Goal: Transaction & Acquisition: Purchase product/service

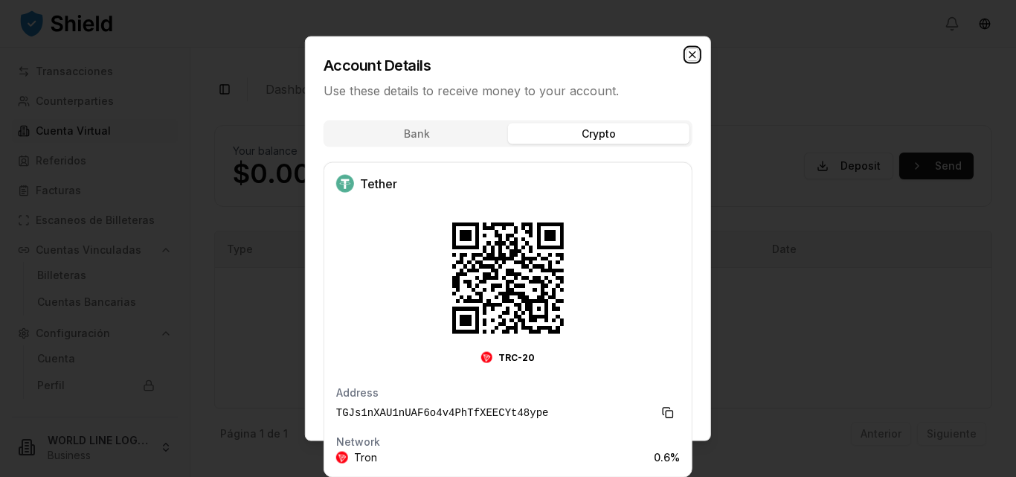
click at [690, 54] on icon "button" at bounding box center [692, 54] width 12 height 12
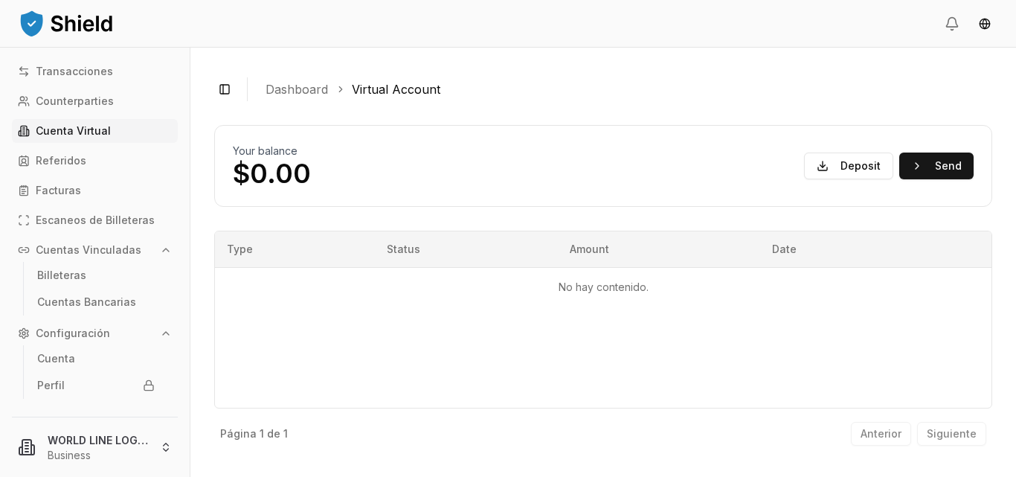
click at [690, 54] on div "Toggle Sidebar Dashboard Virtual Account Your balance $0.00 Deposit Send No hay…" at bounding box center [602, 262] width 825 height 429
click at [849, 170] on button "Deposit" at bounding box center [848, 165] width 89 height 27
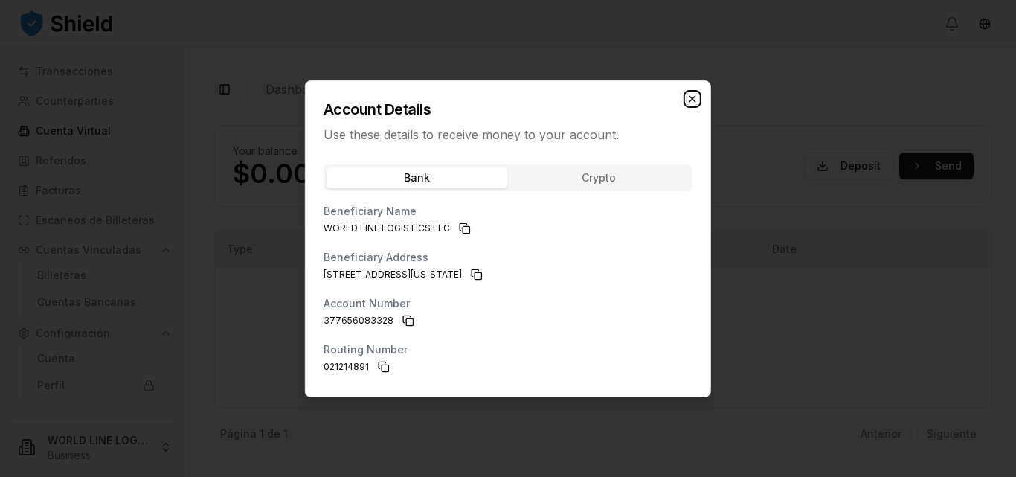
click at [689, 100] on icon "button" at bounding box center [692, 99] width 12 height 12
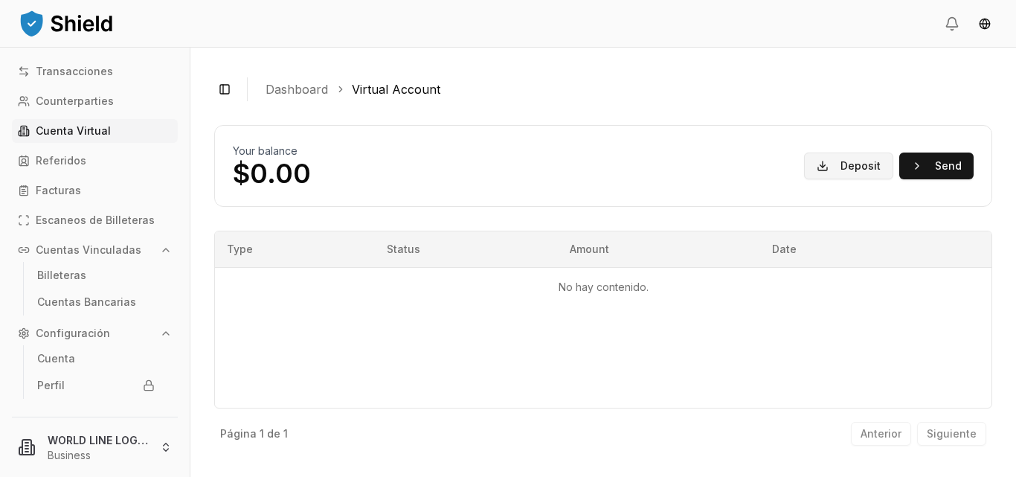
click at [837, 165] on button "Deposit" at bounding box center [848, 165] width 89 height 27
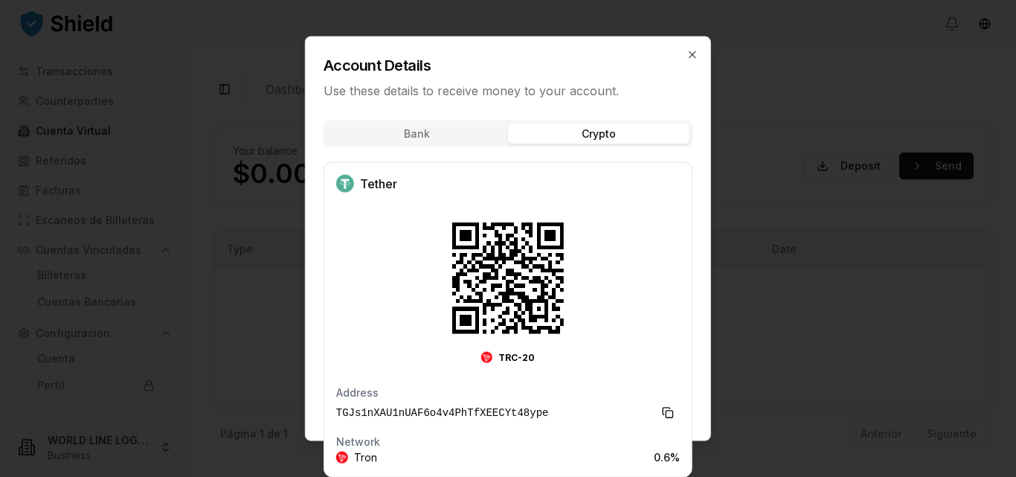
click at [605, 178] on div "Bank Crypto Tether TRC-20 Address TGJs1nXAU1nUAF6o4v4PhTfXEECYt48ype Network Tr…" at bounding box center [508, 303] width 405 height 384
click at [689, 52] on icon "button" at bounding box center [692, 54] width 12 height 12
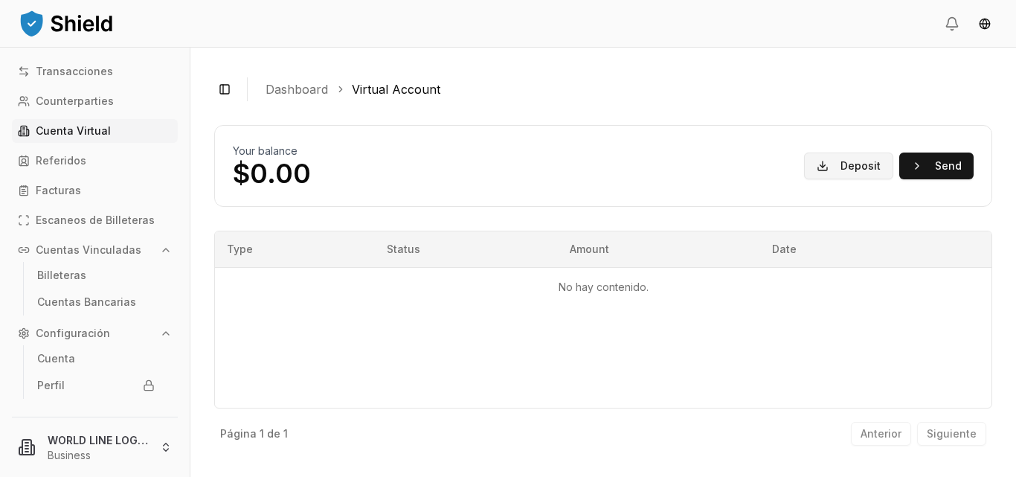
click at [849, 160] on button "Deposit" at bounding box center [848, 165] width 89 height 27
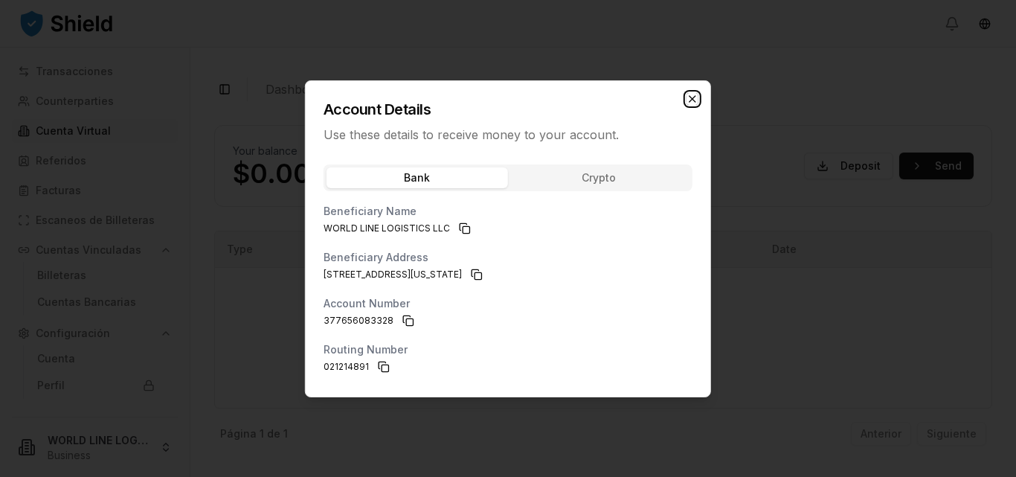
click at [692, 100] on icon "button" at bounding box center [692, 99] width 6 height 6
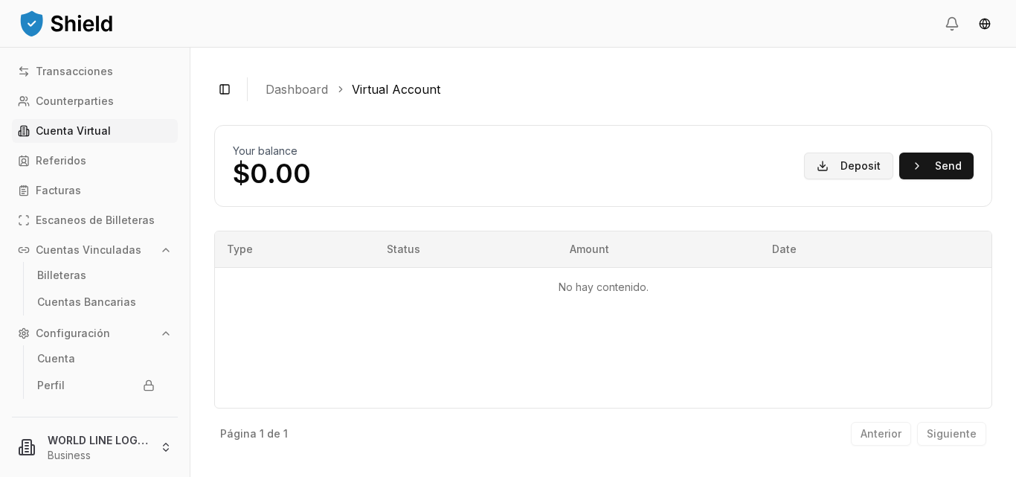
click at [842, 164] on button "Deposit" at bounding box center [848, 165] width 89 height 27
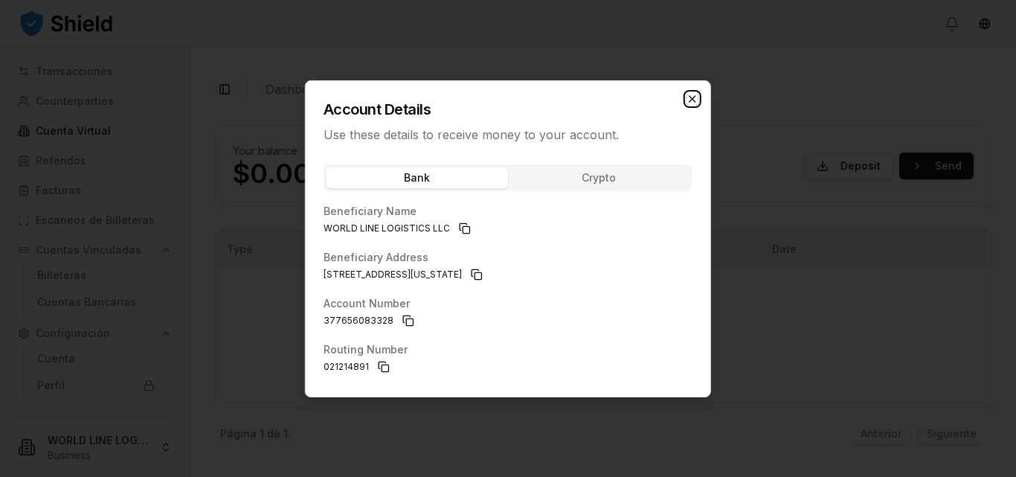
click at [693, 94] on icon "button" at bounding box center [692, 99] width 12 height 12
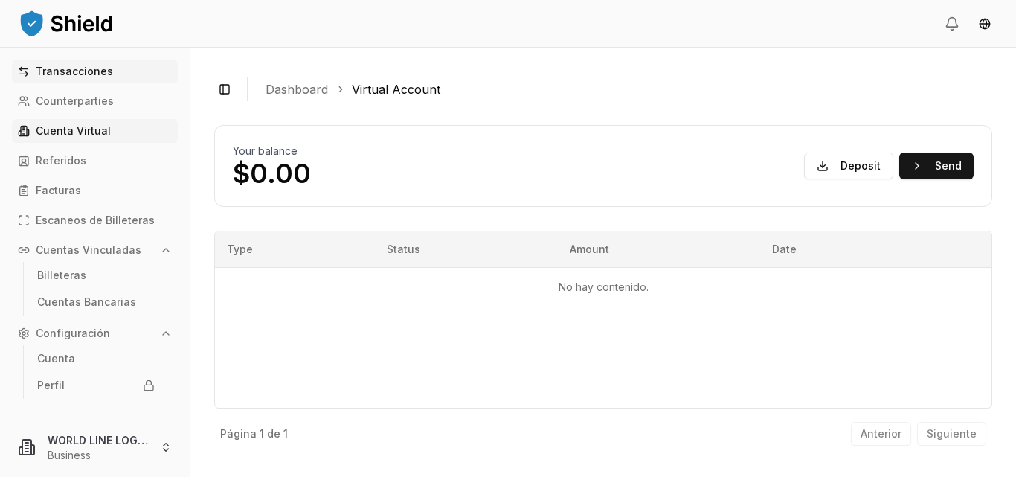
click at [77, 74] on p "Transacciones" at bounding box center [74, 71] width 77 height 10
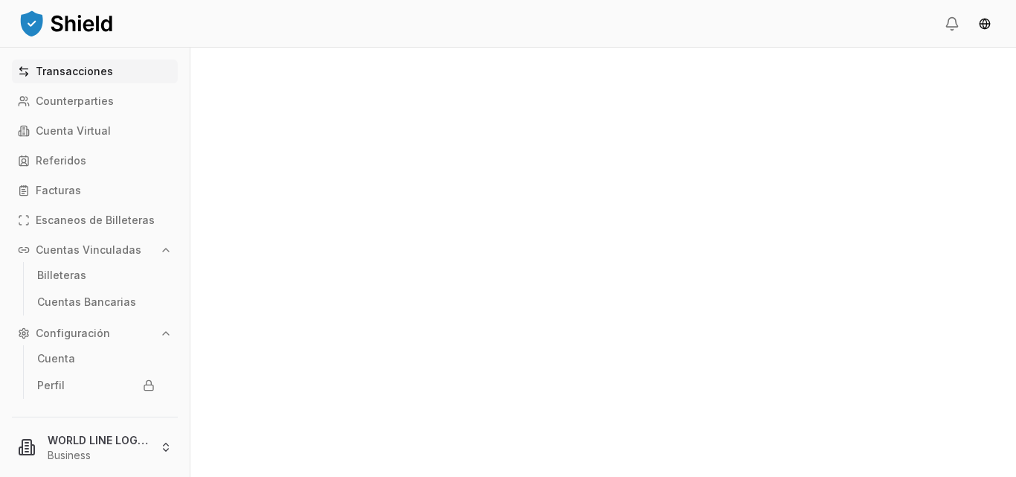
click at [77, 74] on p "Transacciones" at bounding box center [74, 71] width 77 height 10
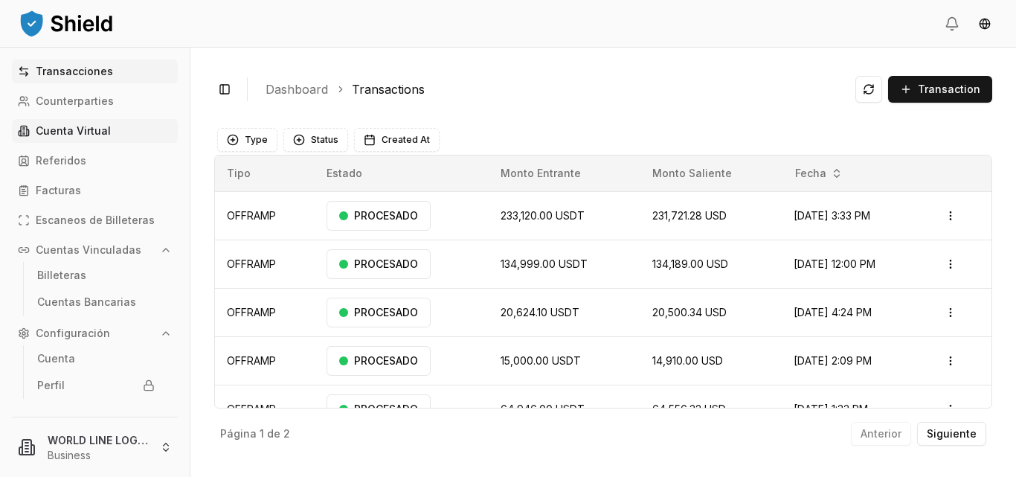
click at [83, 129] on p "Cuenta Virtual" at bounding box center [73, 131] width 75 height 10
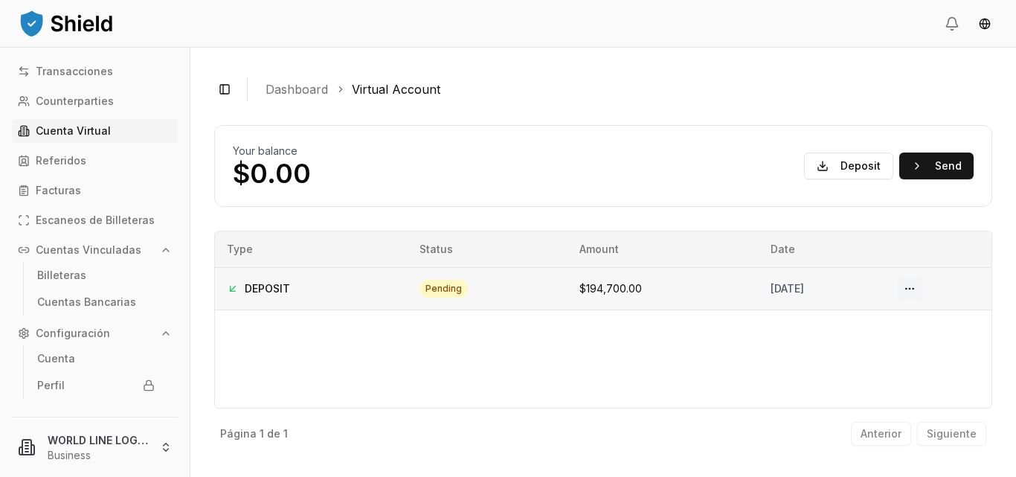
click at [920, 286] on button at bounding box center [910, 289] width 24 height 24
click at [918, 287] on button at bounding box center [910, 289] width 24 height 24
click at [730, 344] on div "Type Status Amount Date DEPOSIT pending $194,700.00 [DATE]" at bounding box center [603, 320] width 778 height 178
click at [921, 291] on button at bounding box center [910, 289] width 24 height 24
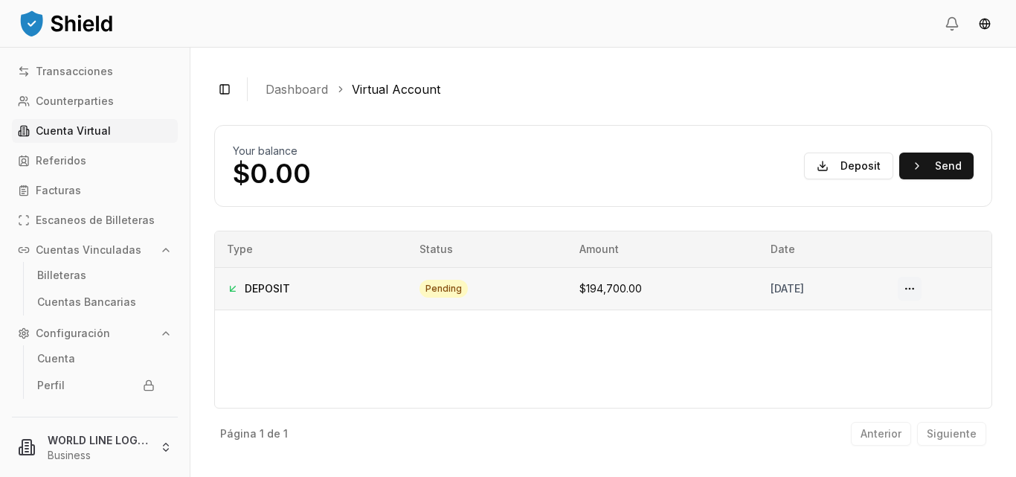
click at [921, 291] on button at bounding box center [910, 289] width 24 height 24
click at [921, 285] on button at bounding box center [910, 289] width 24 height 24
click at [538, 360] on div "Type Status Amount Date DEPOSIT pending $194,700.00 August 12, 2025" at bounding box center [603, 320] width 778 height 178
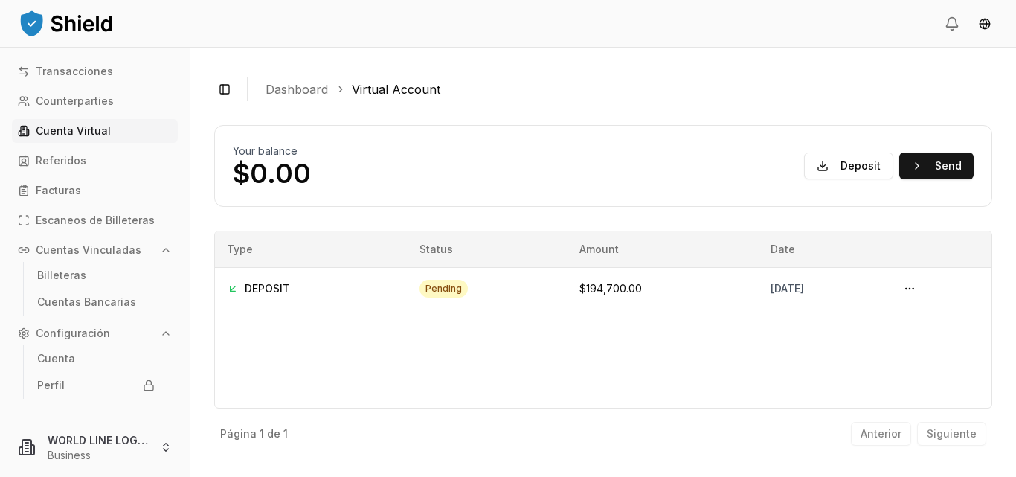
click at [293, 80] on link "Dashboard" at bounding box center [296, 89] width 62 height 18
click at [618, 299] on td "$194,700.00" at bounding box center [662, 288] width 191 height 42
click at [921, 289] on button at bounding box center [910, 289] width 24 height 24
click at [632, 367] on div "Type Status Amount Date DEPOSIT pending $194,700.00 [DATE]" at bounding box center [603, 320] width 778 height 178
click at [921, 286] on button at bounding box center [910, 289] width 24 height 24
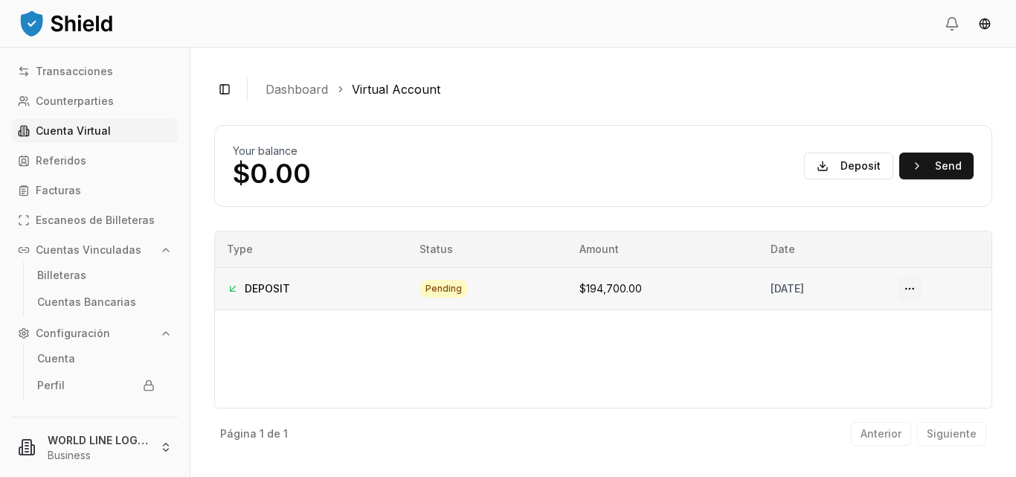
click at [921, 286] on button at bounding box center [910, 289] width 24 height 24
drag, startPoint x: 0, startPoint y: 0, endPoint x: 826, endPoint y: 313, distance: 883.6
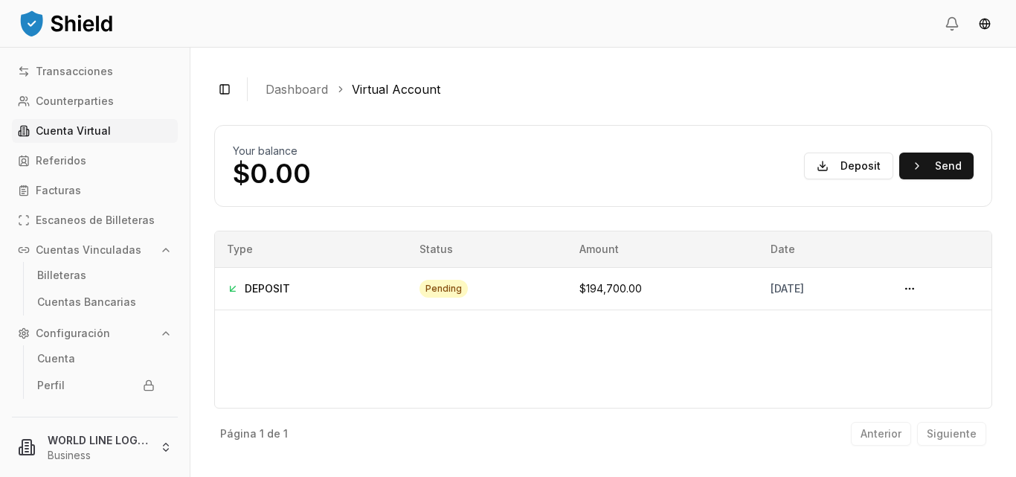
click at [826, 313] on div "Type Status Amount Date DEPOSIT pending $194,700.00 [DATE]" at bounding box center [603, 320] width 778 height 178
click at [567, 290] on td "$194,700.00" at bounding box center [662, 288] width 191 height 42
drag, startPoint x: 921, startPoint y: 280, endPoint x: 916, endPoint y: 324, distance: 44.1
click at [916, 324] on div "Type Status Amount Date DEPOSIT pending $194,700.00 [DATE]" at bounding box center [603, 320] width 778 height 178
click at [921, 286] on button at bounding box center [910, 289] width 24 height 24
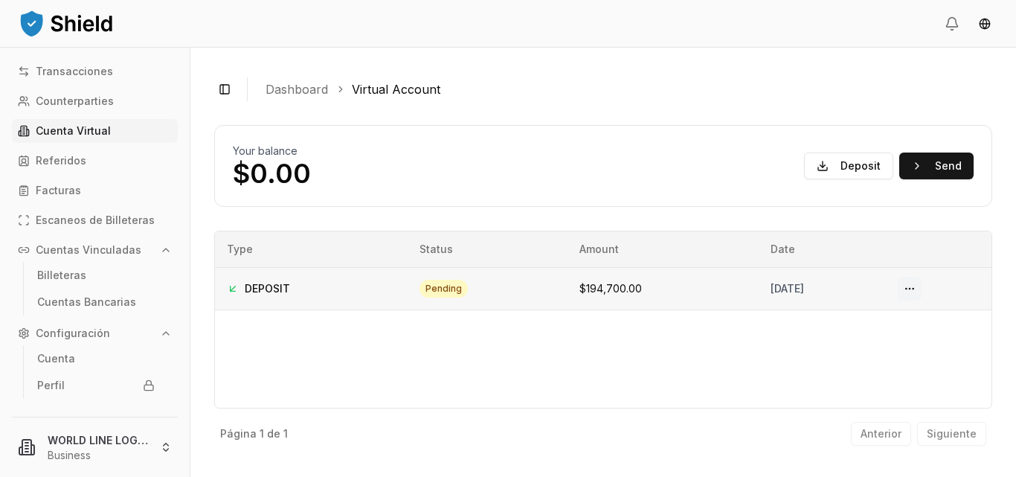
click at [921, 286] on button at bounding box center [910, 289] width 24 height 24
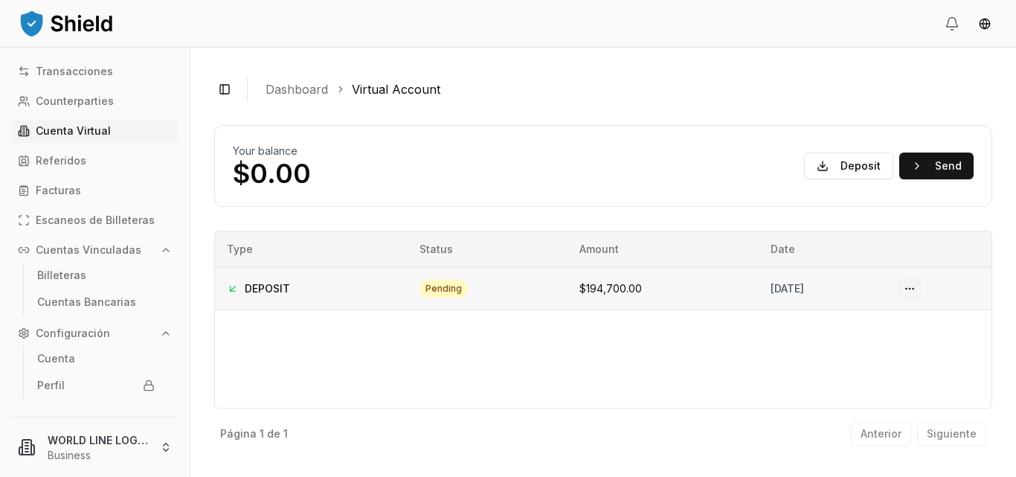
click at [920, 289] on button at bounding box center [910, 289] width 24 height 24
click at [847, 164] on button "Deposit" at bounding box center [848, 165] width 89 height 27
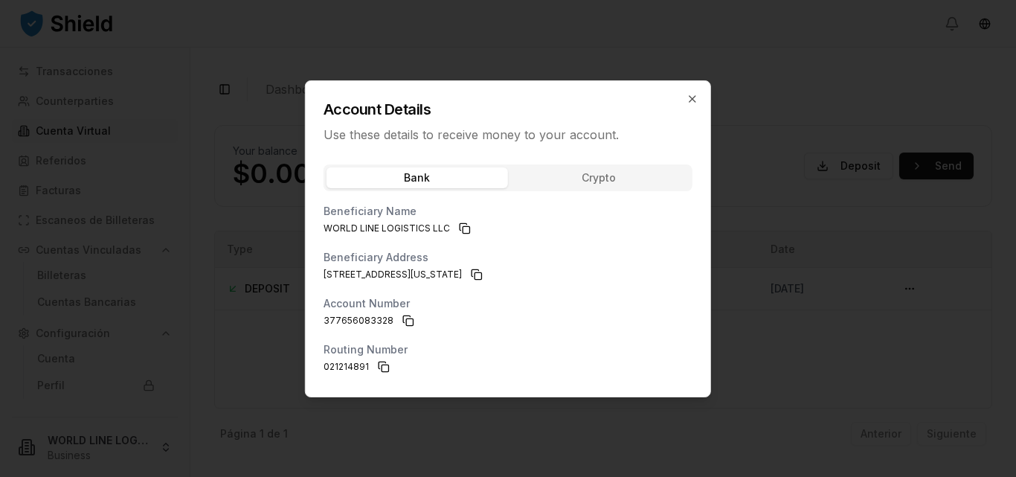
click at [910, 192] on div at bounding box center [508, 238] width 1016 height 477
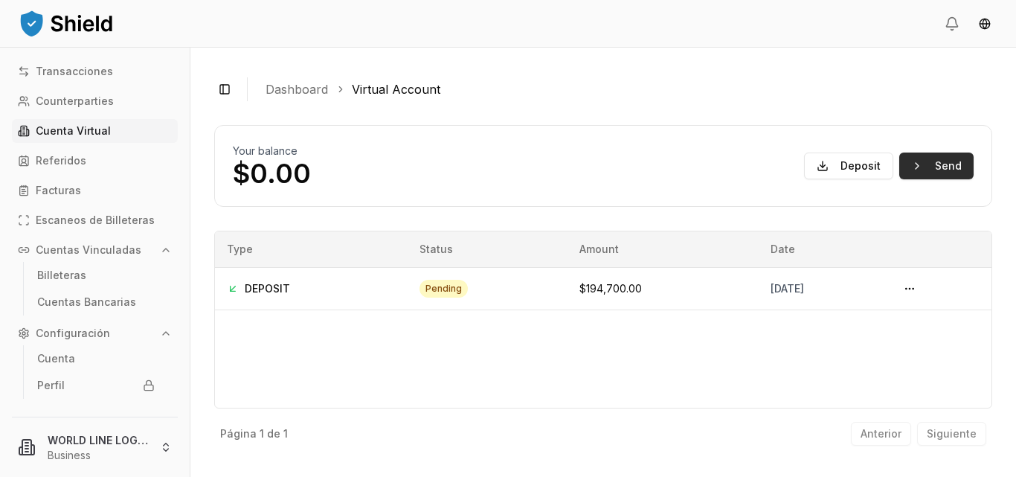
click at [921, 170] on button "Send" at bounding box center [936, 165] width 74 height 27
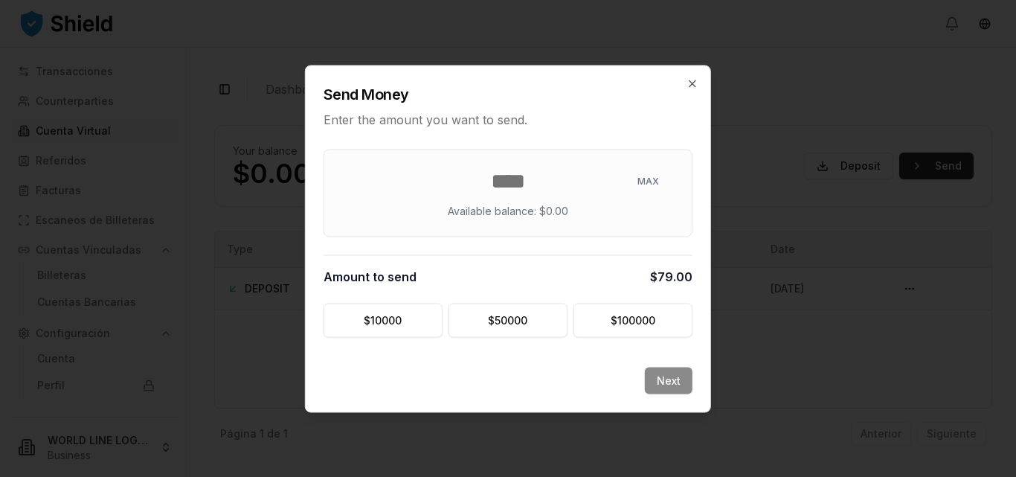
type input "*"
click at [694, 81] on icon "button" at bounding box center [692, 83] width 12 height 12
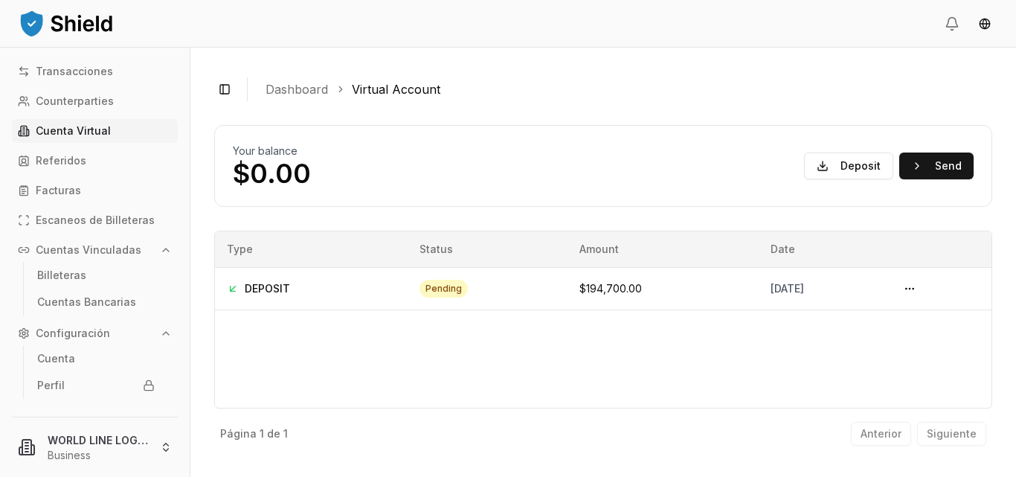
click at [426, 338] on div "Type Status Amount Date DEPOSIT pending $194,700.00 August 12, 2025" at bounding box center [603, 320] width 778 height 178
click at [923, 165] on button "Send" at bounding box center [936, 165] width 74 height 27
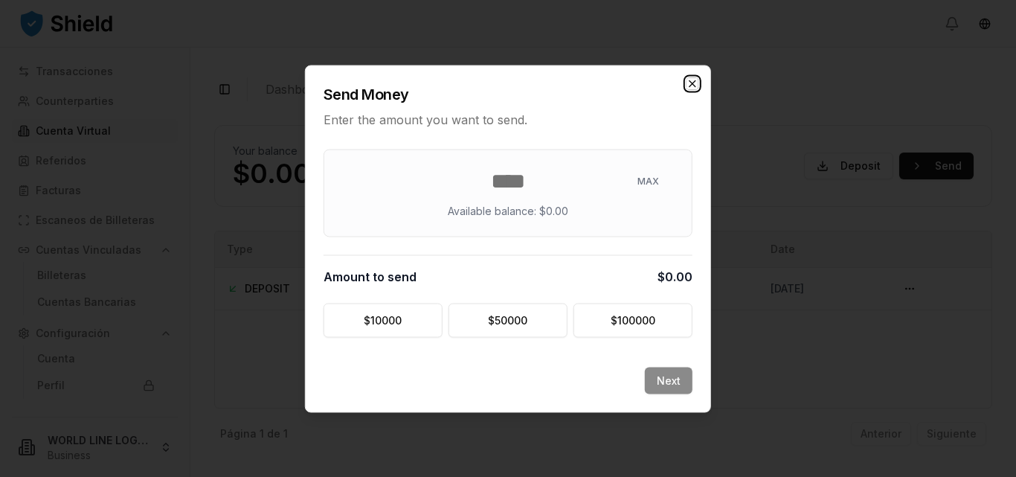
click at [692, 81] on icon "button" at bounding box center [692, 83] width 12 height 12
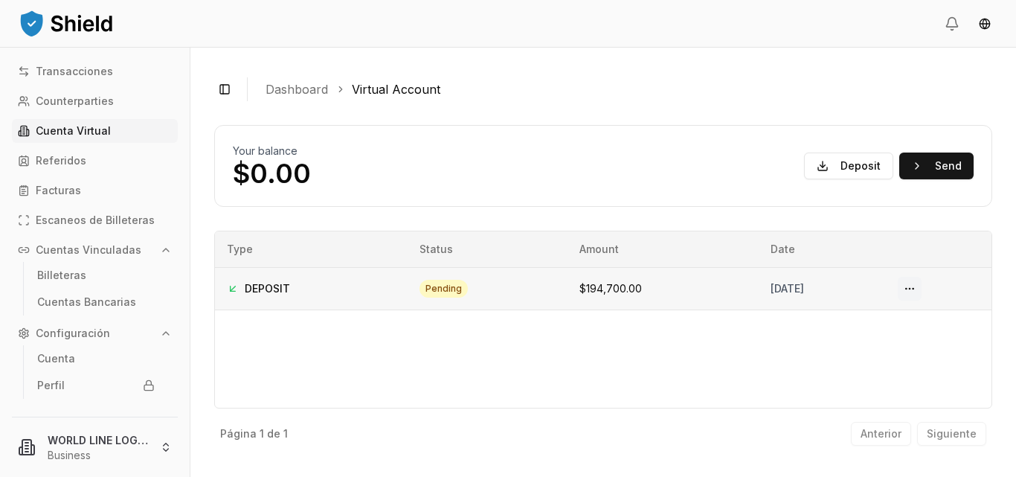
click at [921, 286] on button at bounding box center [910, 289] width 24 height 24
click at [77, 131] on p "Cuenta Virtual" at bounding box center [73, 131] width 75 height 10
click at [112, 247] on p "Cuentas Vinculadas" at bounding box center [89, 250] width 106 height 10
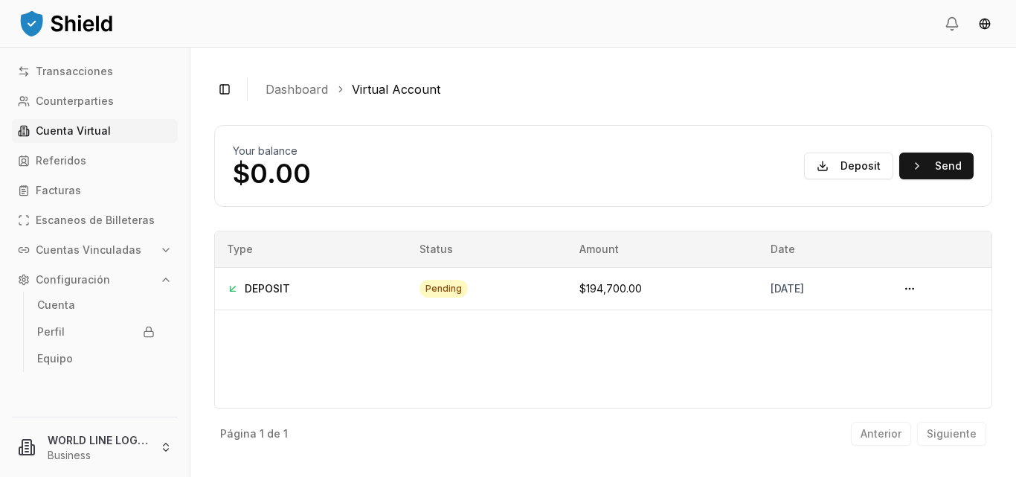
click at [112, 247] on p "Cuentas Vinculadas" at bounding box center [89, 250] width 106 height 10
click at [110, 303] on p "Cuentas Bancarias" at bounding box center [86, 302] width 99 height 10
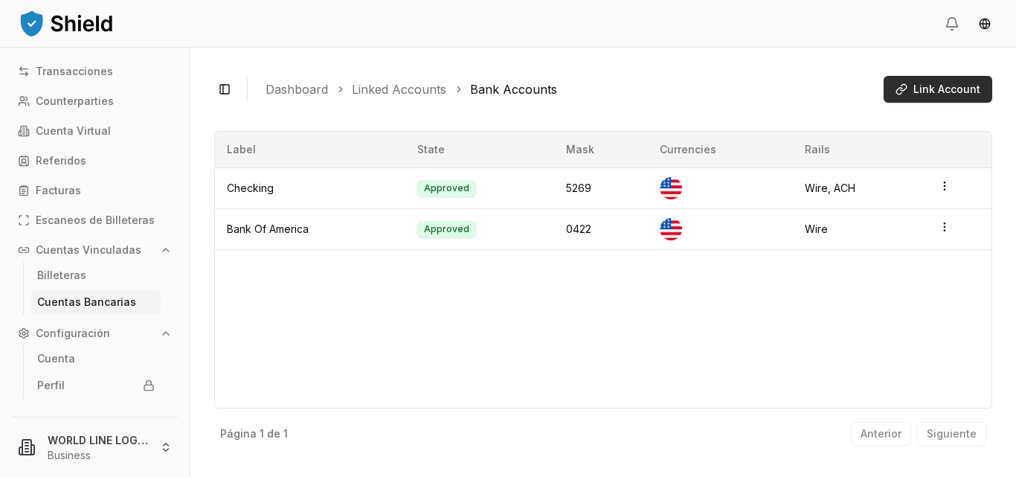
click at [921, 97] on button "Link Account" at bounding box center [937, 89] width 109 height 27
click at [499, 313] on div "Label State Mask Currencies Rails Checking Approved 5269 Wire, ACH Bank Of Amer…" at bounding box center [603, 269] width 778 height 277
click at [16, 299] on div "Billeteras Cuentas Bancarias" at bounding box center [95, 289] width 166 height 54
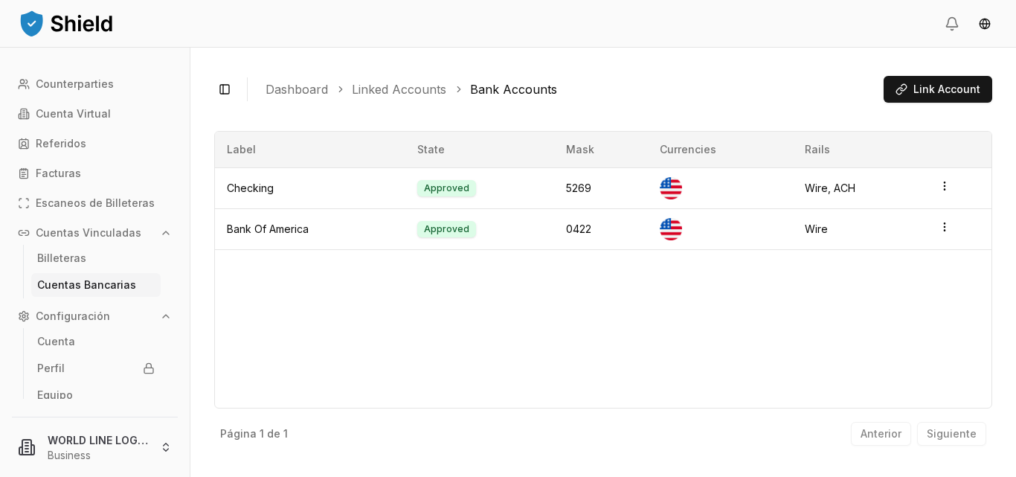
scroll to position [27, 0]
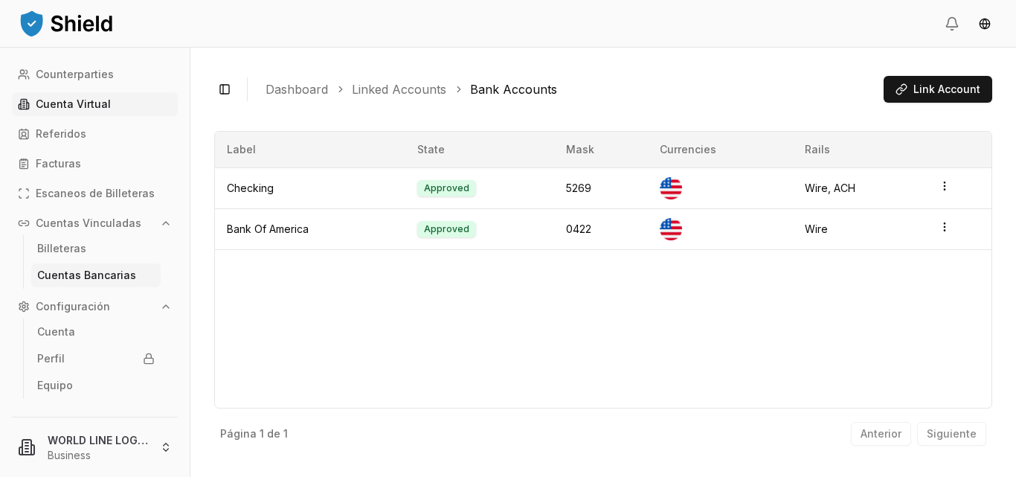
click at [94, 107] on p "Cuenta Virtual" at bounding box center [73, 104] width 75 height 10
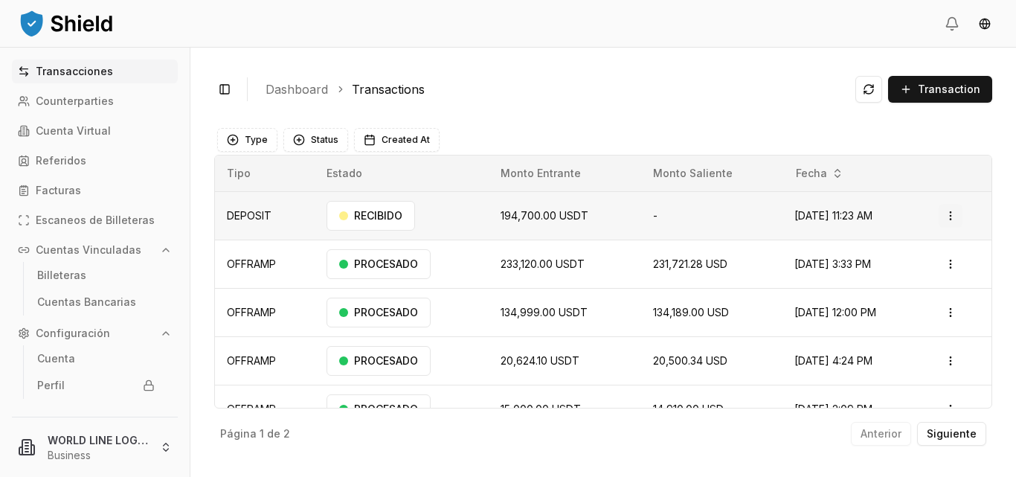
click at [943, 216] on html "Transacciones Counterparties Cuenta Virtual Referidos Facturas Escaneos de Bill…" at bounding box center [508, 238] width 1016 height 477
click at [921, 277] on p "Ver Detalles" at bounding box center [920, 274] width 54 height 9
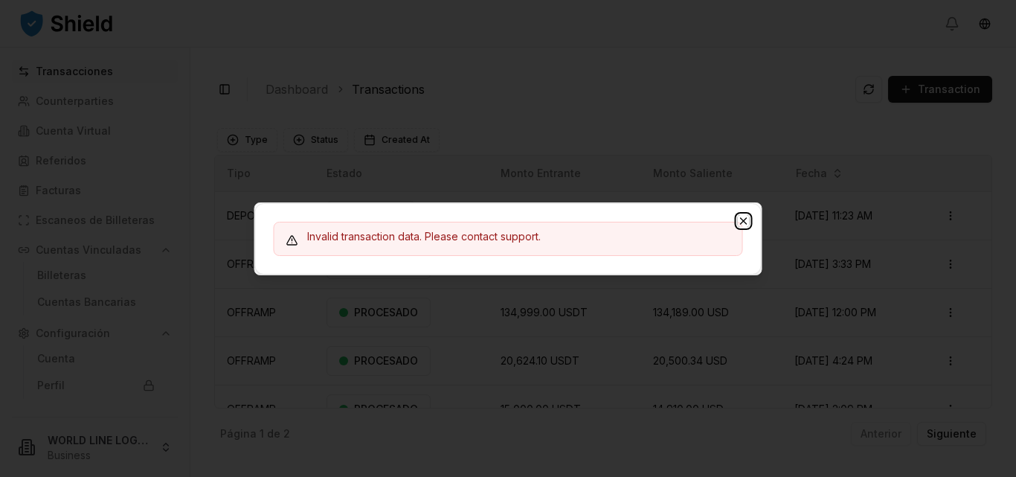
click at [748, 215] on icon "button" at bounding box center [744, 221] width 12 height 12
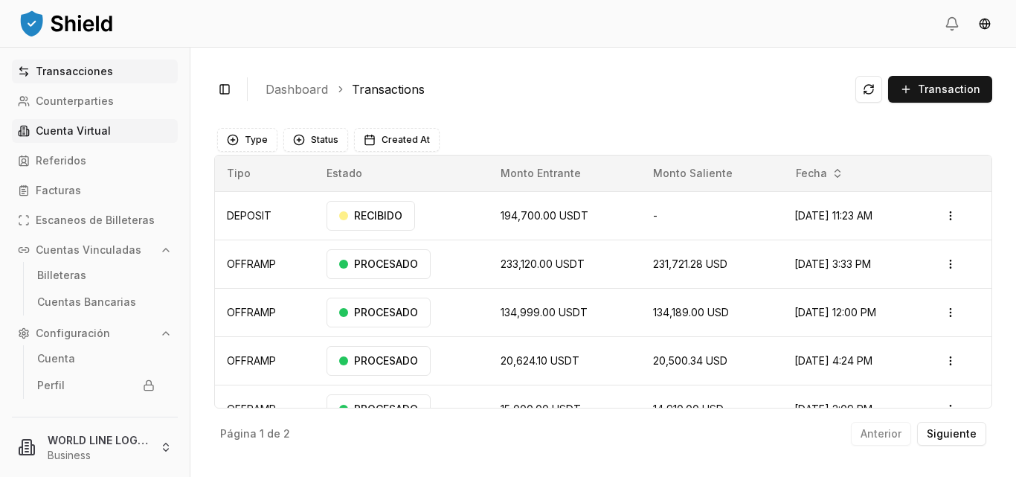
click at [65, 135] on p "Cuenta Virtual" at bounding box center [73, 131] width 75 height 10
click at [75, 131] on p "Cuenta Virtual" at bounding box center [73, 131] width 75 height 10
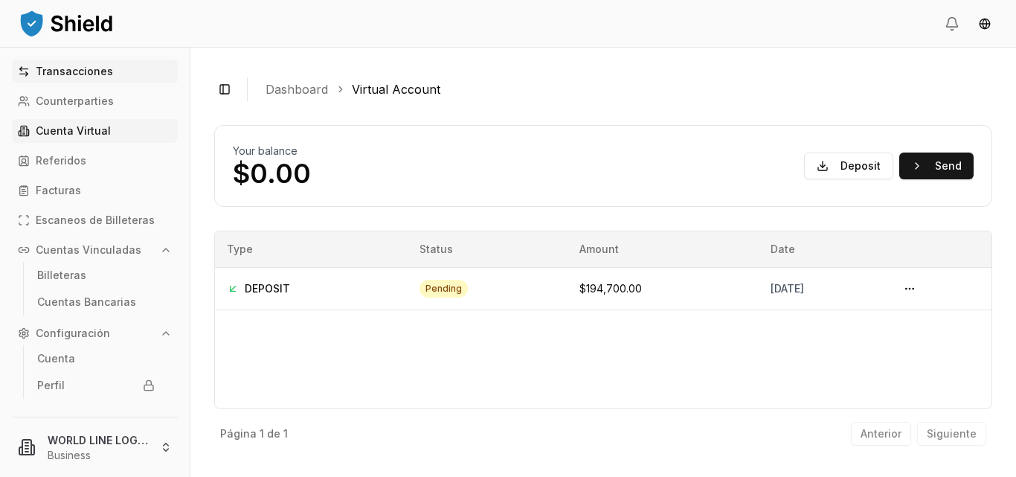
click at [77, 66] on p "Transacciones" at bounding box center [74, 71] width 77 height 10
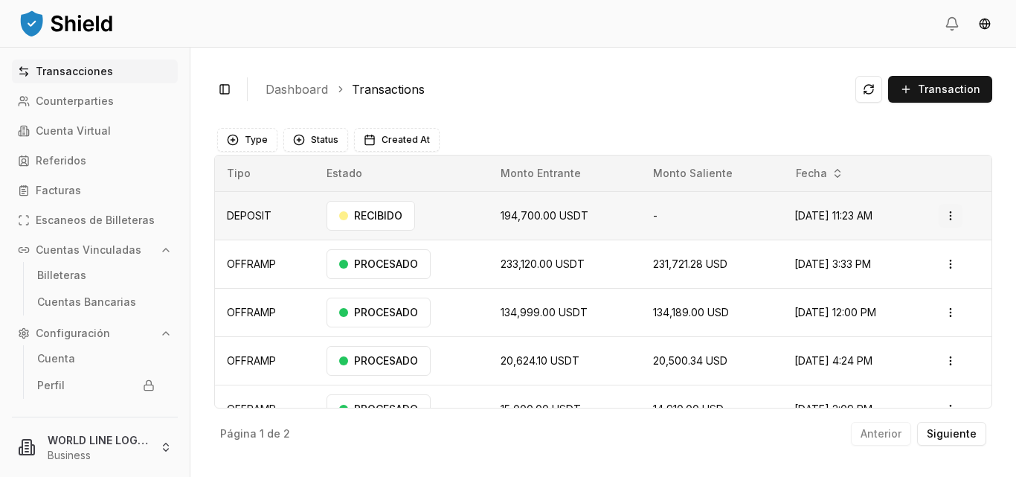
click at [942, 214] on html "Transacciones Counterparties Cuenta Virtual Referidos Facturas Escaneos de Bill…" at bounding box center [508, 238] width 1016 height 477
click at [922, 277] on p "Ver Detalles" at bounding box center [920, 274] width 54 height 9
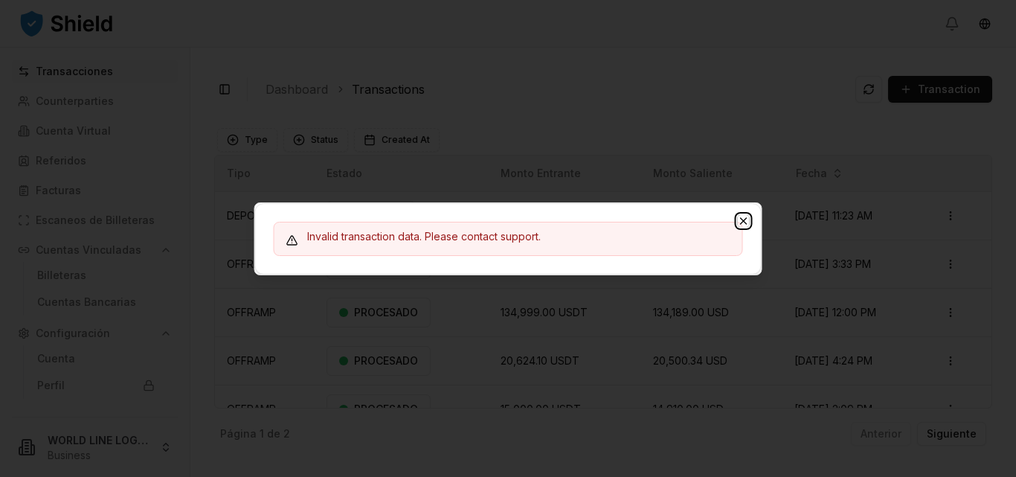
click at [742, 222] on icon "button" at bounding box center [744, 221] width 12 height 12
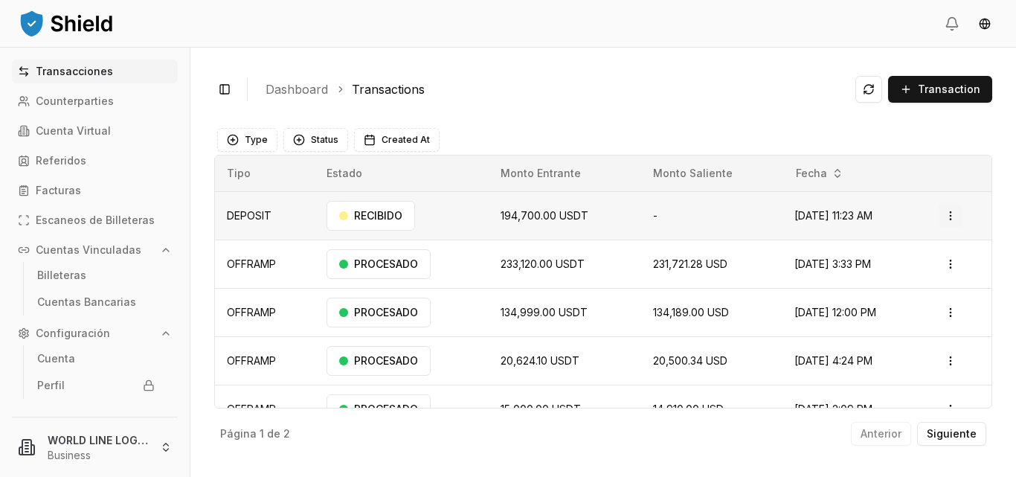
click at [943, 219] on html "Transacciones Counterparties Cuenta Virtual Referidos Facturas Escaneos de Bill…" at bounding box center [508, 238] width 1016 height 477
click at [907, 271] on p "Ver Detalles" at bounding box center [920, 274] width 54 height 9
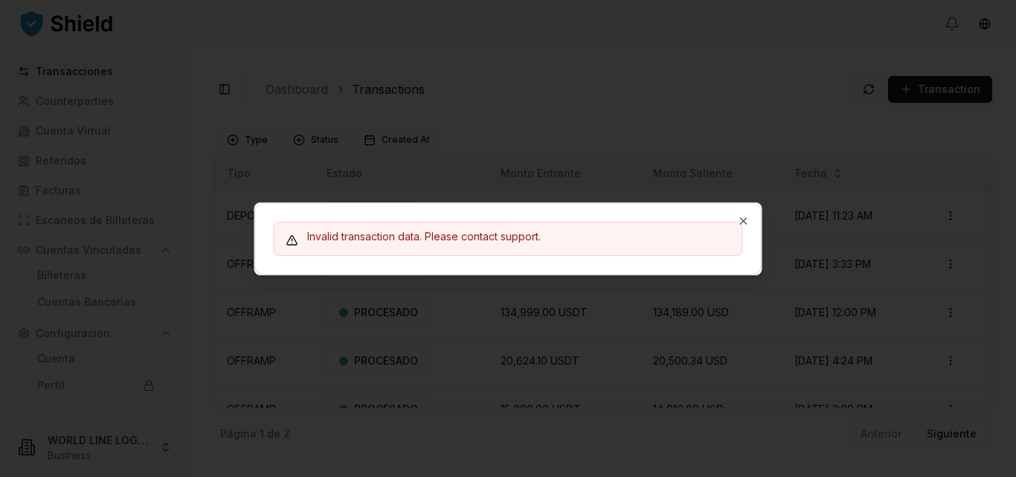
click at [750, 219] on div "Invalid transaction data. Please contact support." at bounding box center [508, 239] width 505 height 70
click at [742, 221] on icon "button" at bounding box center [744, 221] width 12 height 12
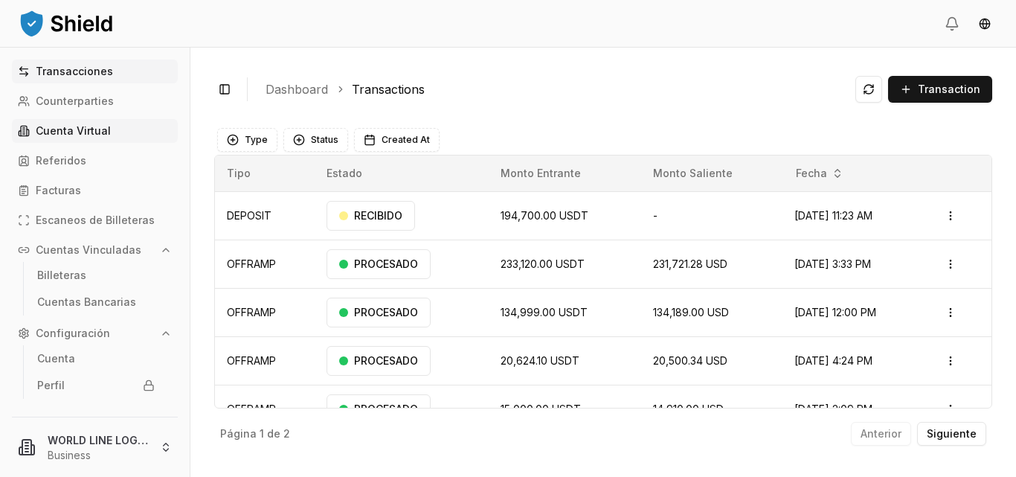
click at [71, 126] on p "Cuenta Virtual" at bounding box center [73, 131] width 75 height 10
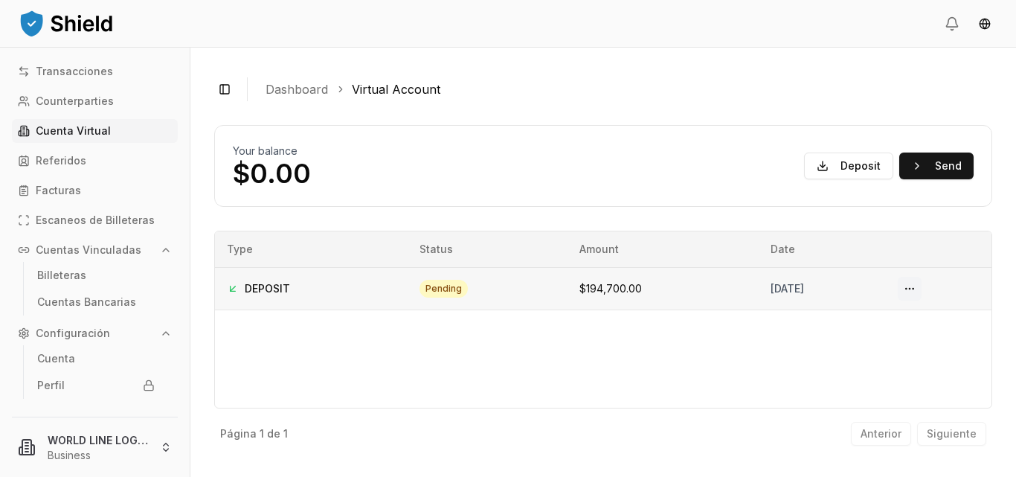
click at [921, 286] on button at bounding box center [910, 289] width 24 height 24
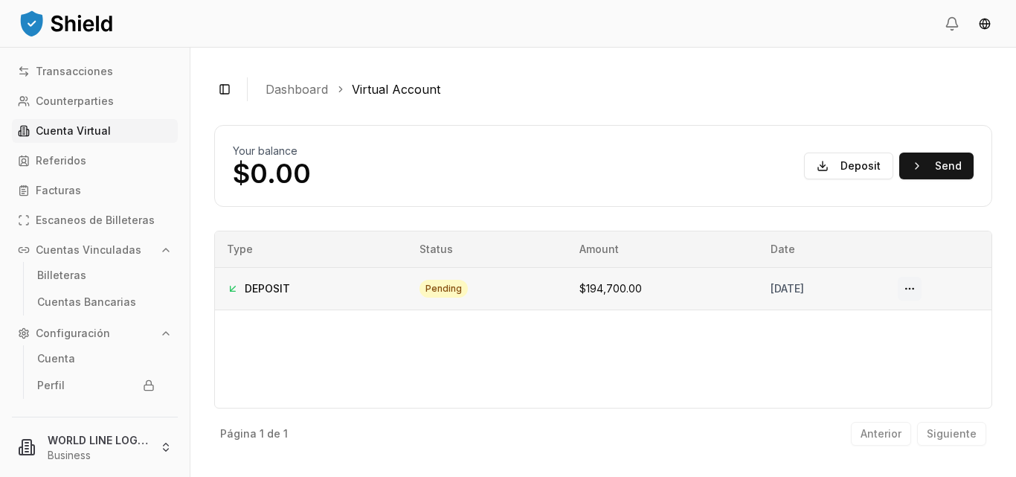
click at [921, 286] on button at bounding box center [910, 289] width 24 height 24
click at [998, 271] on div "Toggle Sidebar Dashboard Virtual Account Your balance $0.00 Deposit Send DEPOSI…" at bounding box center [602, 262] width 825 height 429
click at [962, 71] on div "Toggle Sidebar Dashboard Virtual Account" at bounding box center [603, 89] width 778 height 36
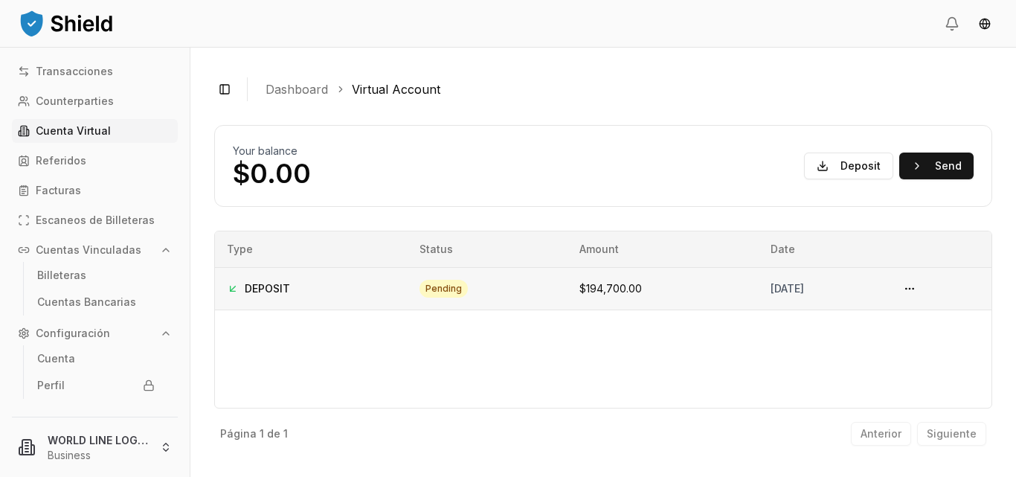
click at [770, 287] on div "[DATE]" at bounding box center [821, 288] width 103 height 15
click at [921, 289] on button at bounding box center [910, 289] width 24 height 24
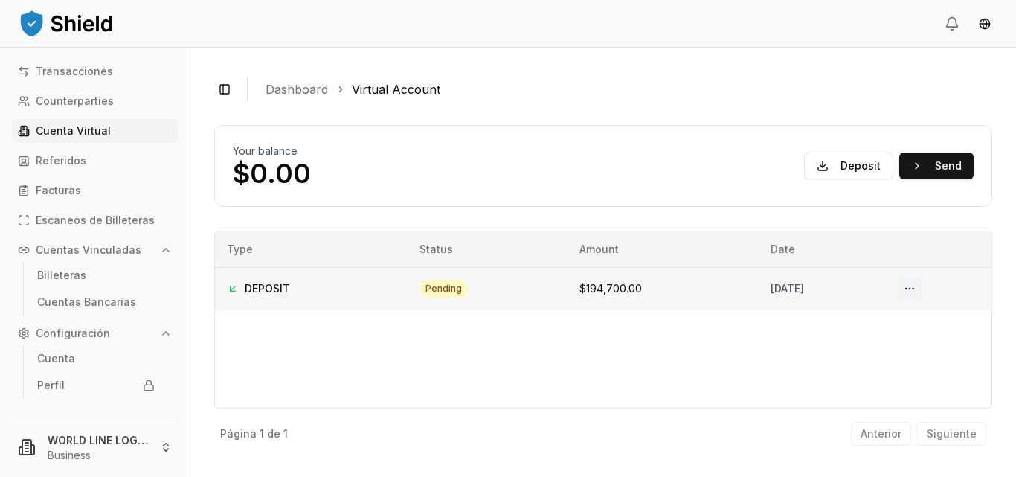
click at [921, 289] on button at bounding box center [910, 289] width 24 height 24
click at [59, 76] on p "Transacciones" at bounding box center [74, 71] width 77 height 10
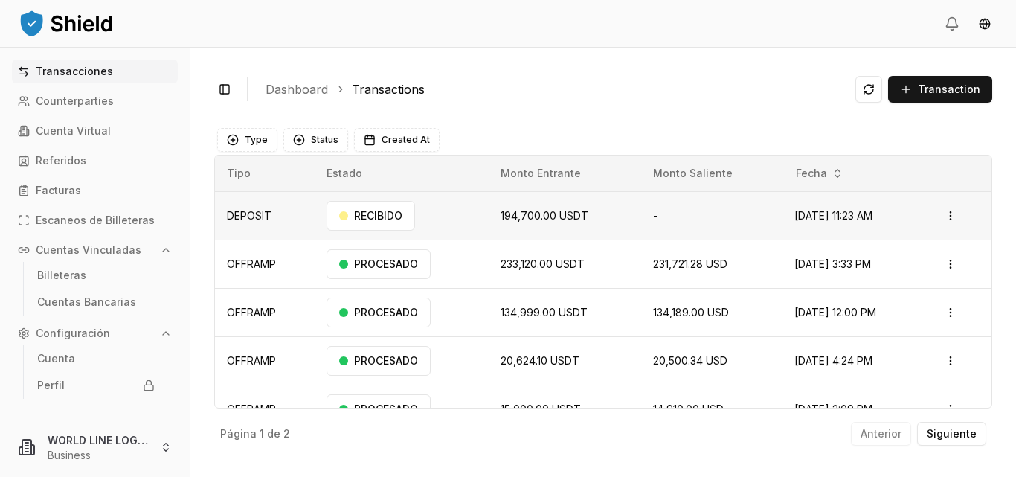
click at [641, 225] on td "-" at bounding box center [711, 215] width 141 height 48
click at [942, 214] on html "Transacciones Counterparties Cuenta Virtual Referidos Facturas Escaneos de Bill…" at bounding box center [508, 238] width 1016 height 477
click at [929, 270] on p "Ver Detalles" at bounding box center [920, 274] width 54 height 9
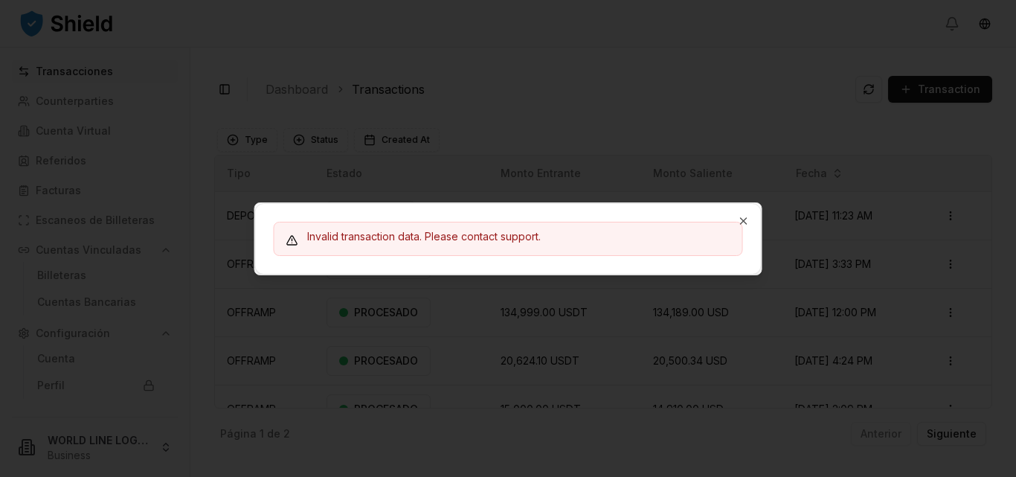
drag, startPoint x: 929, startPoint y: 269, endPoint x: 1015, endPoint y: 13, distance: 270.0
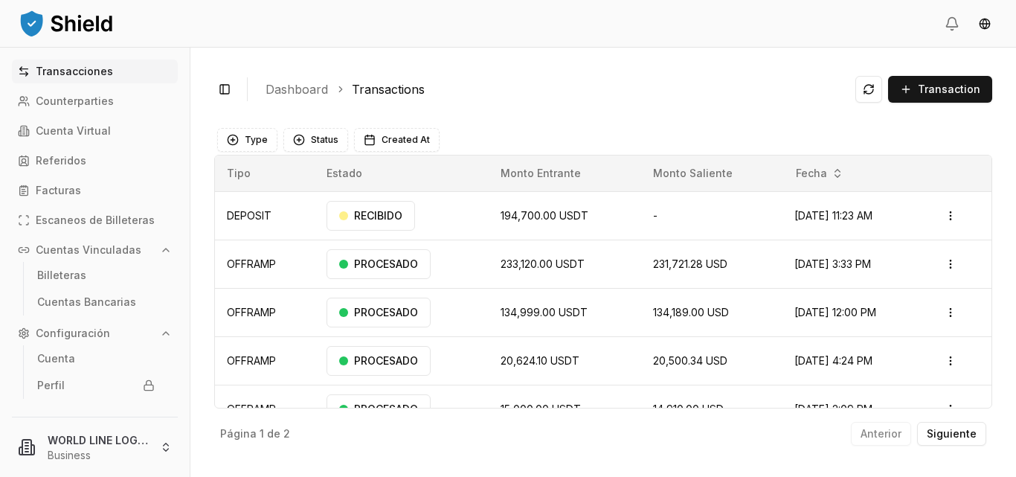
drag, startPoint x: 1015, startPoint y: 13, endPoint x: 1015, endPoint y: 0, distance: 13.4
click at [361, 218] on div "RECIBIDO" at bounding box center [370, 216] width 88 height 30
click at [78, 135] on p "Cuenta Virtual" at bounding box center [73, 131] width 75 height 10
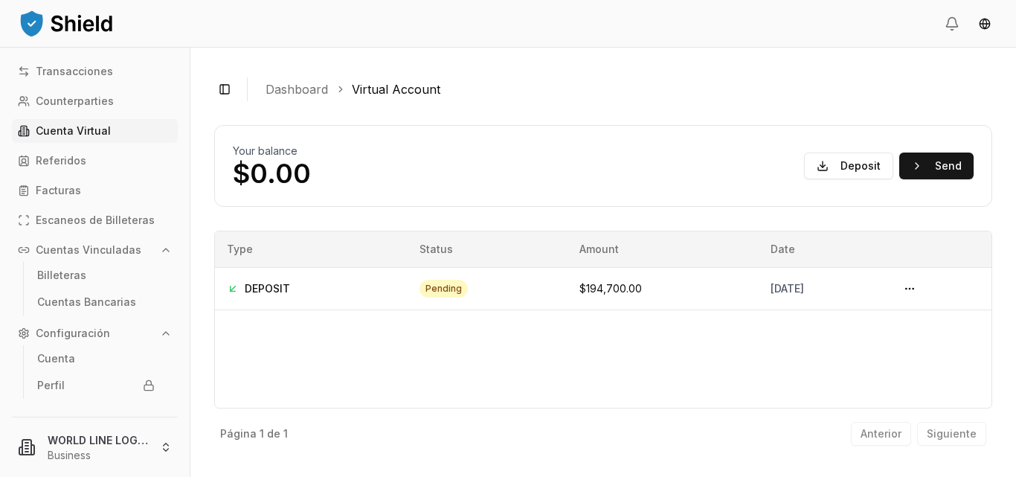
click at [78, 135] on p "Cuenta Virtual" at bounding box center [73, 131] width 75 height 10
click at [579, 289] on span "$194,700.00" at bounding box center [610, 288] width 62 height 13
click at [918, 294] on button at bounding box center [910, 289] width 24 height 24
click at [920, 289] on button at bounding box center [910, 289] width 24 height 24
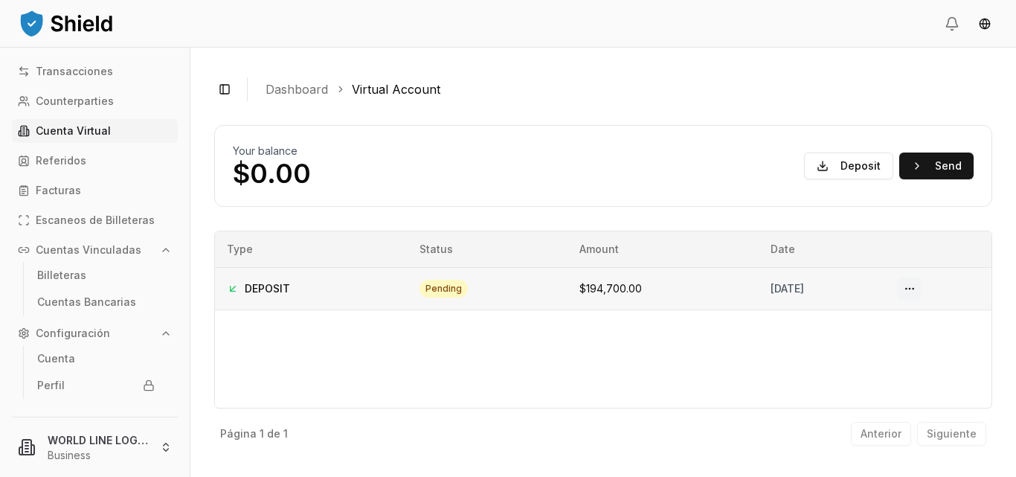
click at [920, 289] on button at bounding box center [910, 289] width 24 height 24
click at [722, 381] on div "Type Status Amount Date DEPOSIT pending $194,700.00 August 12, 2025" at bounding box center [603, 320] width 778 height 178
click at [101, 248] on p "Cuentas Vinculadas" at bounding box center [89, 250] width 106 height 10
click at [91, 303] on p "Cuentas Bancarias" at bounding box center [86, 302] width 99 height 10
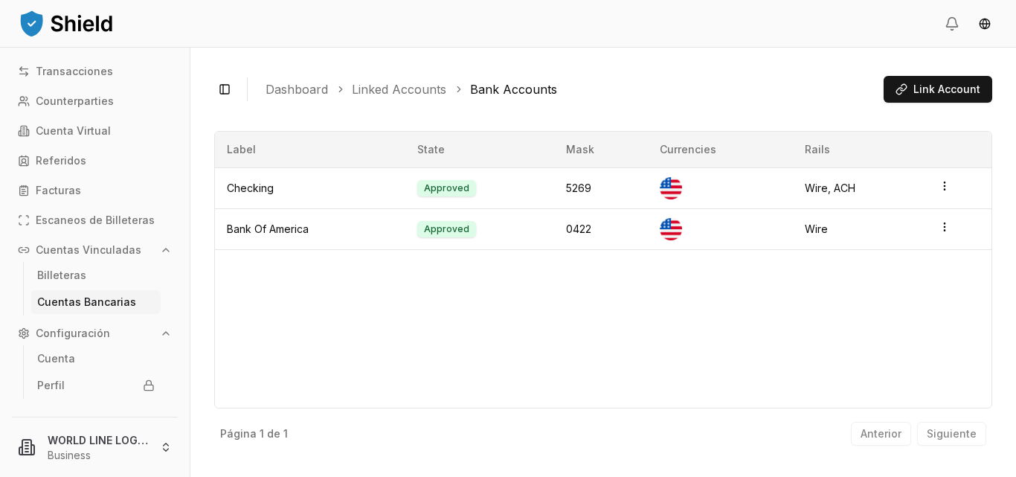
click at [396, 91] on link "Linked Accounts" at bounding box center [399, 89] width 94 height 18
click at [944, 182] on html "Transacciones Counterparties Cuenta Virtual Referidos Facturas Escaneos de Bill…" at bounding box center [508, 238] width 1016 height 477
click at [898, 151] on div "View Details" at bounding box center [883, 153] width 90 height 24
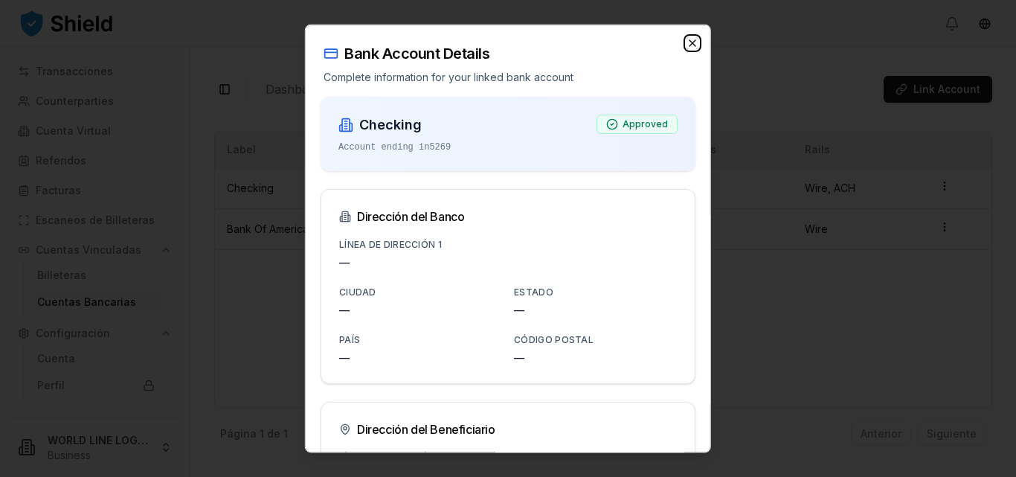
click at [686, 42] on icon "button" at bounding box center [692, 42] width 12 height 12
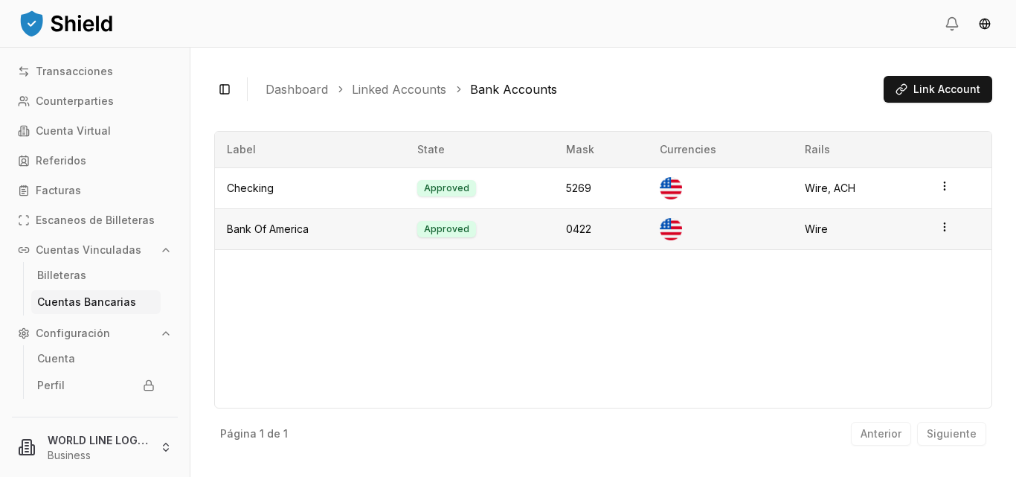
click at [944, 228] on html "Transacciones Counterparties Cuenta Virtual Referidos Facturas Escaneos de Bill…" at bounding box center [508, 238] width 1016 height 477
click at [883, 167] on div "View Details" at bounding box center [883, 170] width 90 height 24
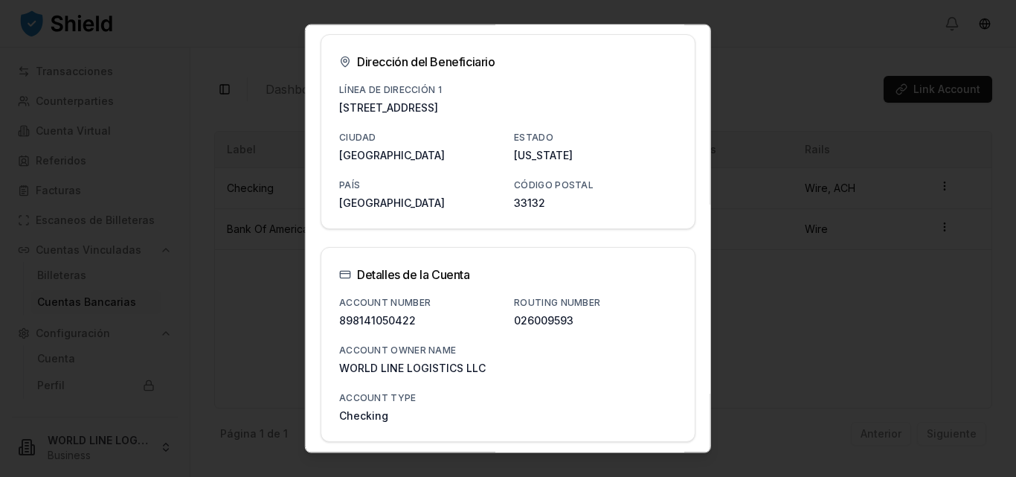
scroll to position [389, 0]
click at [765, 94] on div at bounding box center [508, 238] width 1016 height 477
click at [261, 41] on div at bounding box center [508, 238] width 1016 height 477
click at [715, 160] on div at bounding box center [508, 238] width 1016 height 477
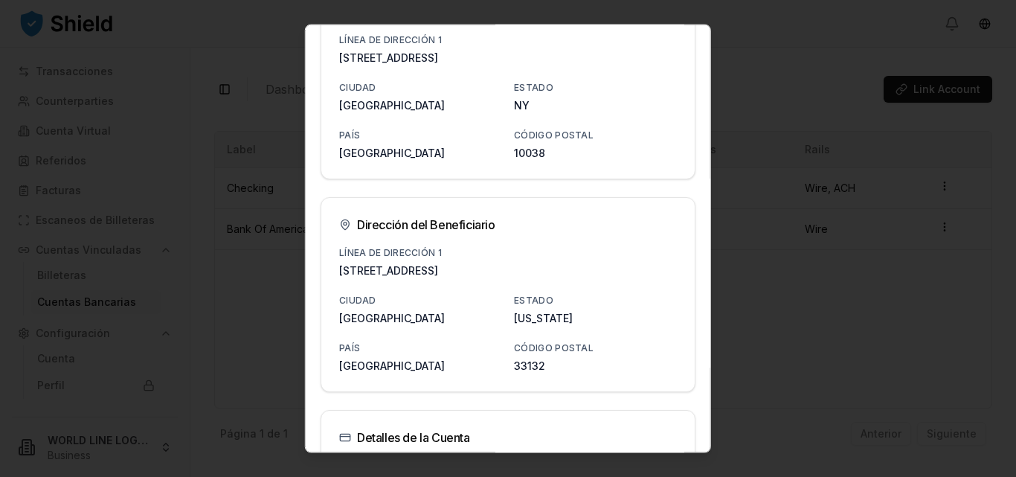
scroll to position [0, 0]
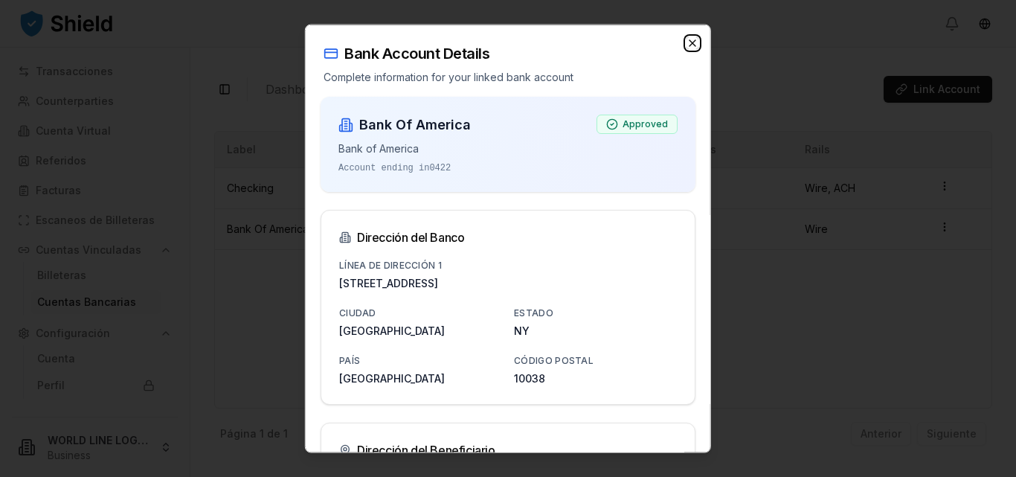
click at [686, 42] on icon "button" at bounding box center [692, 42] width 12 height 12
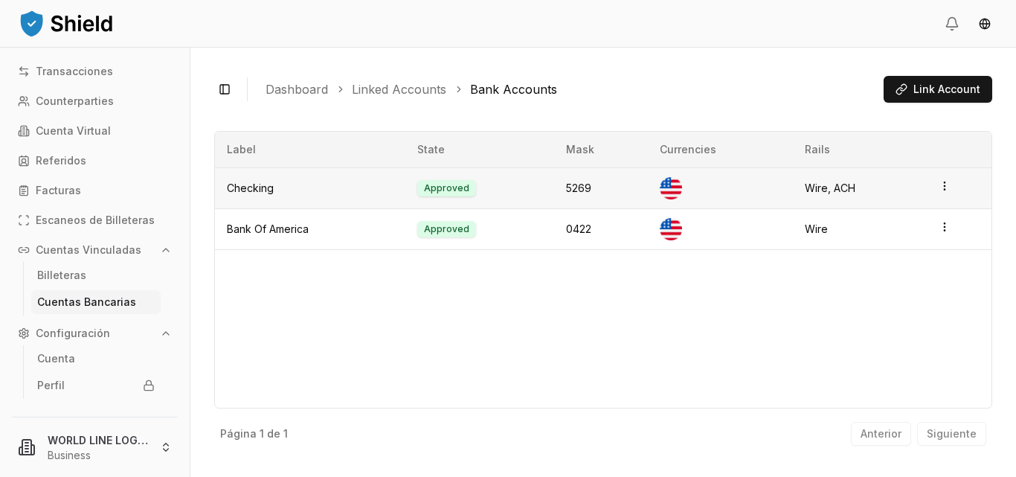
click at [942, 187] on html "Transacciones Counterparties Cuenta Virtual Referidos Facturas Escaneos de Bill…" at bounding box center [508, 238] width 1016 height 477
click at [886, 151] on div "View Details" at bounding box center [883, 153] width 90 height 24
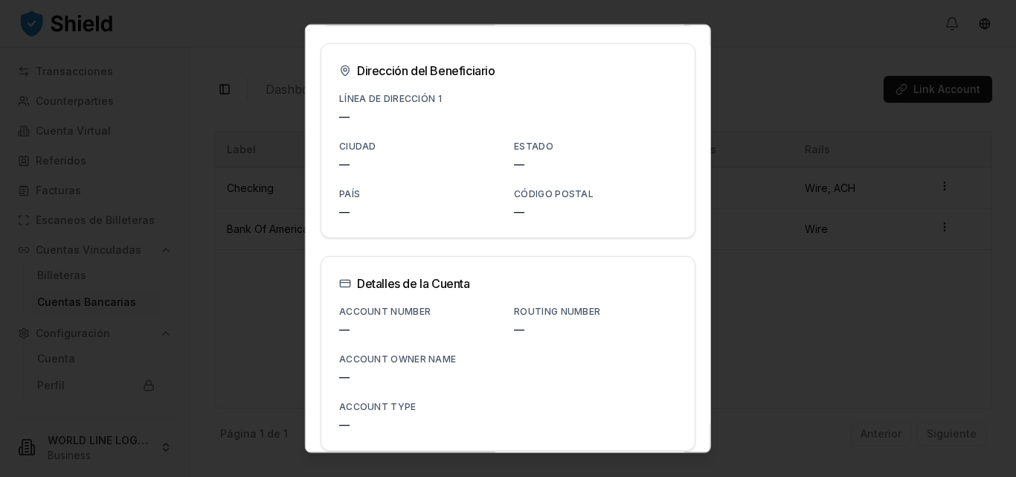
scroll to position [368, 0]
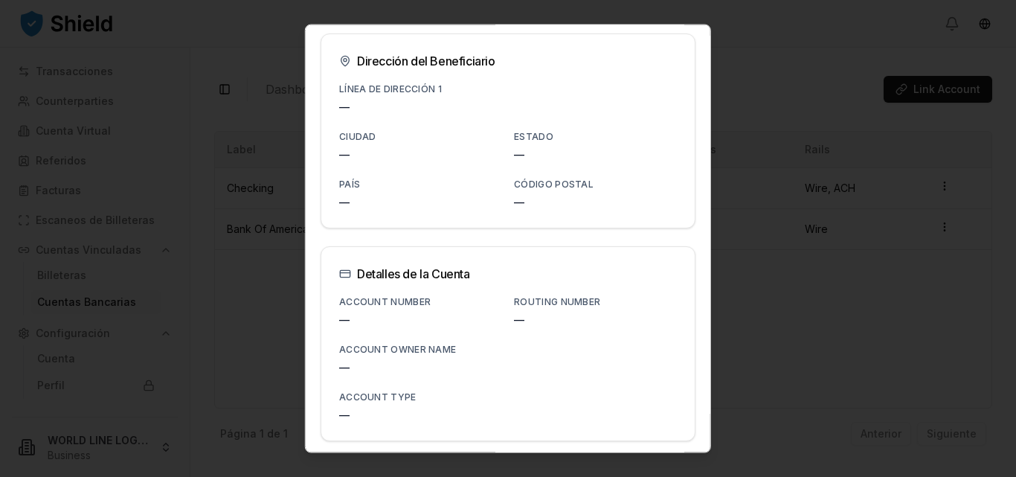
click at [409, 274] on div "Detalles de la Cuenta" at bounding box center [508, 273] width 338 height 18
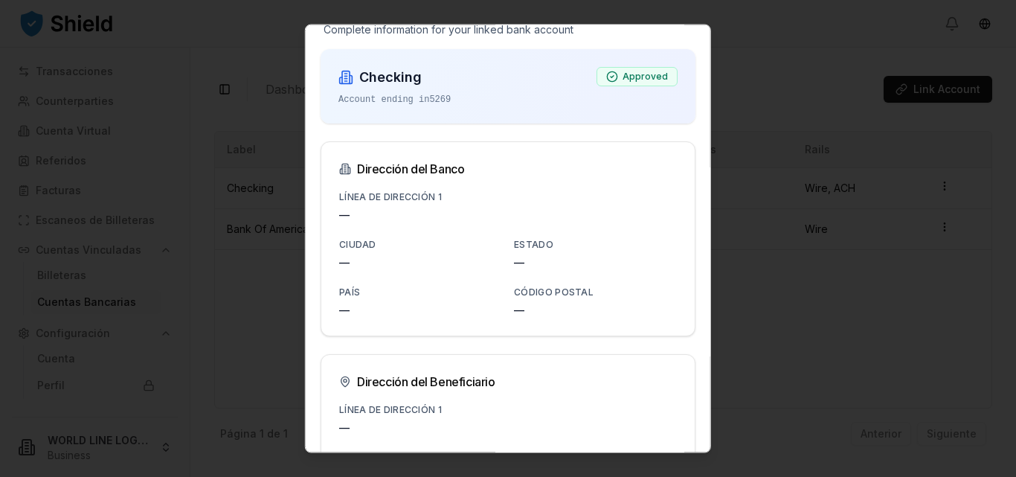
scroll to position [0, 0]
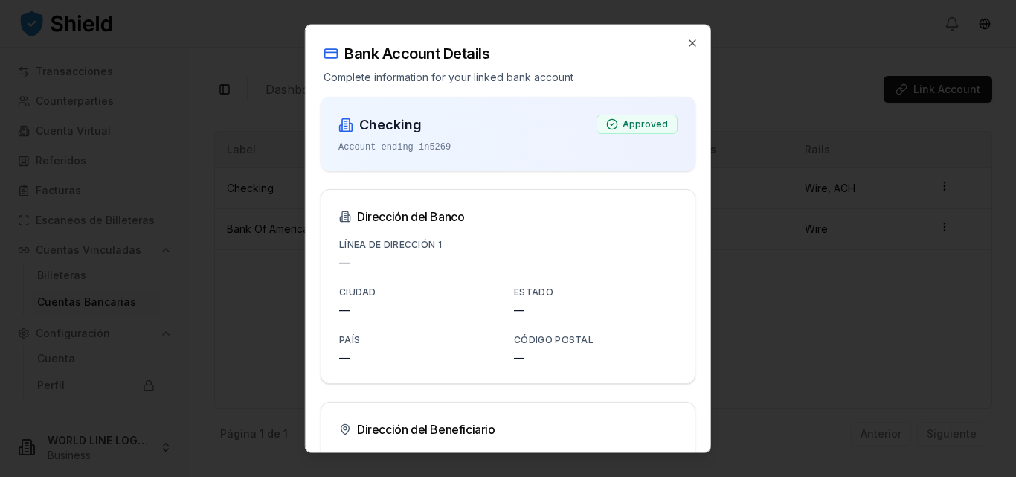
click at [773, 44] on div at bounding box center [508, 238] width 1016 height 477
click at [686, 38] on icon "button" at bounding box center [692, 42] width 12 height 12
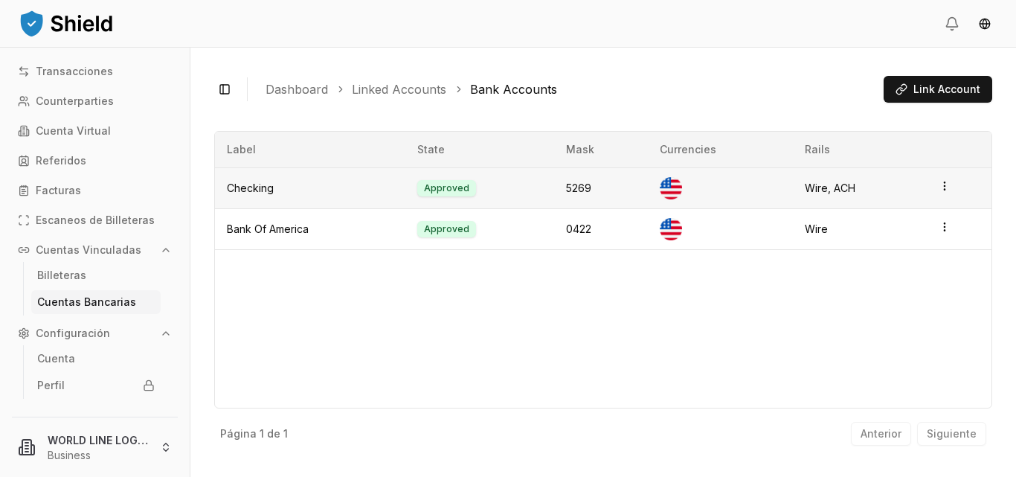
click at [942, 187] on html "Transacciones Counterparties Cuenta Virtual Referidos Facturas Escaneos de Bill…" at bounding box center [508, 238] width 1016 height 477
click at [944, 190] on icon "button" at bounding box center [945, 186] width 12 height 12
click at [944, 190] on html "Transacciones Counterparties Cuenta Virtual Referidos Facturas Escaneos de Bill…" at bounding box center [508, 238] width 1016 height 477
click at [874, 153] on div "View Details" at bounding box center [883, 153] width 90 height 24
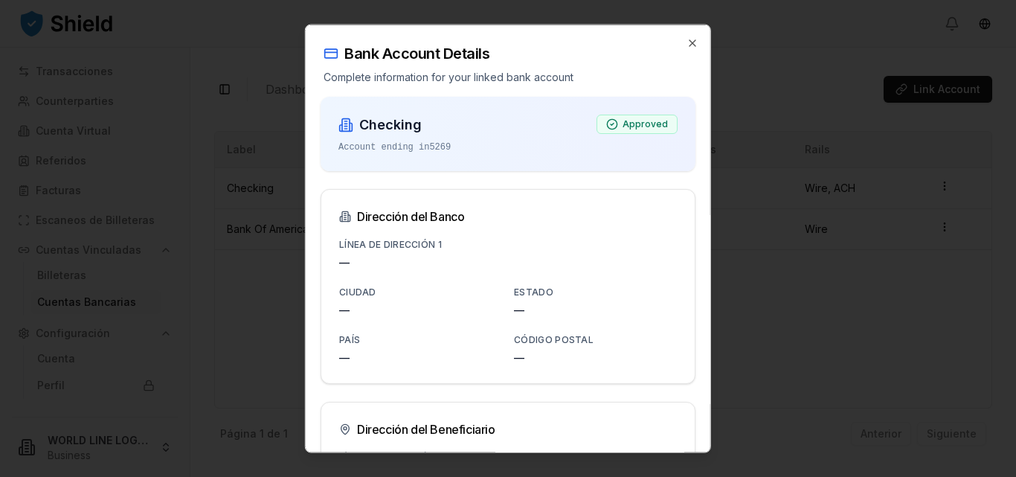
click at [369, 136] on div "Checking Account ending in 5269" at bounding box center [394, 133] width 112 height 39
click at [414, 242] on label "Línea de Dirección 1" at bounding box center [390, 243] width 103 height 11
click at [382, 347] on div "Línea de Dirección 1 — Ciudad — Estado — País — Código postal —" at bounding box center [507, 308] width 373 height 149
click at [374, 281] on div "Ciudad —" at bounding box center [420, 299] width 163 height 36
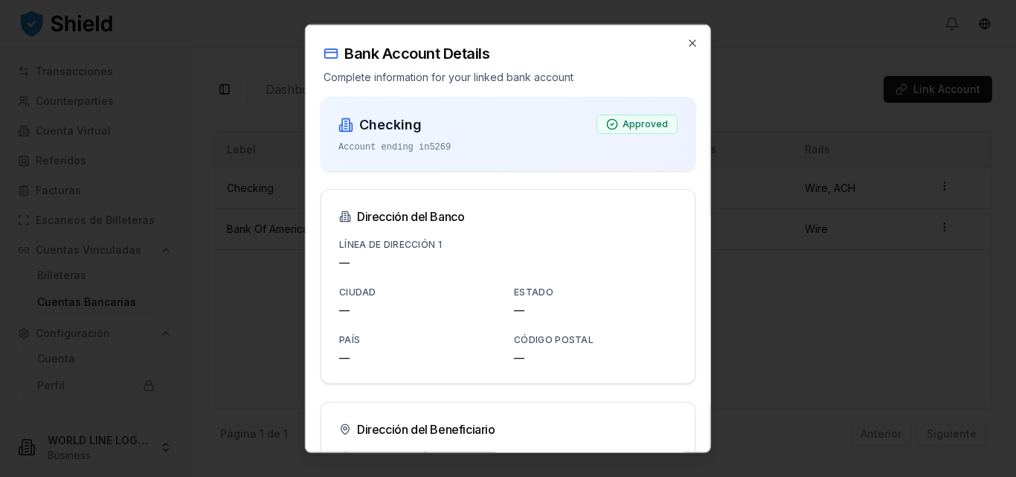
click at [385, 301] on div "Ciudad —" at bounding box center [420, 299] width 163 height 36
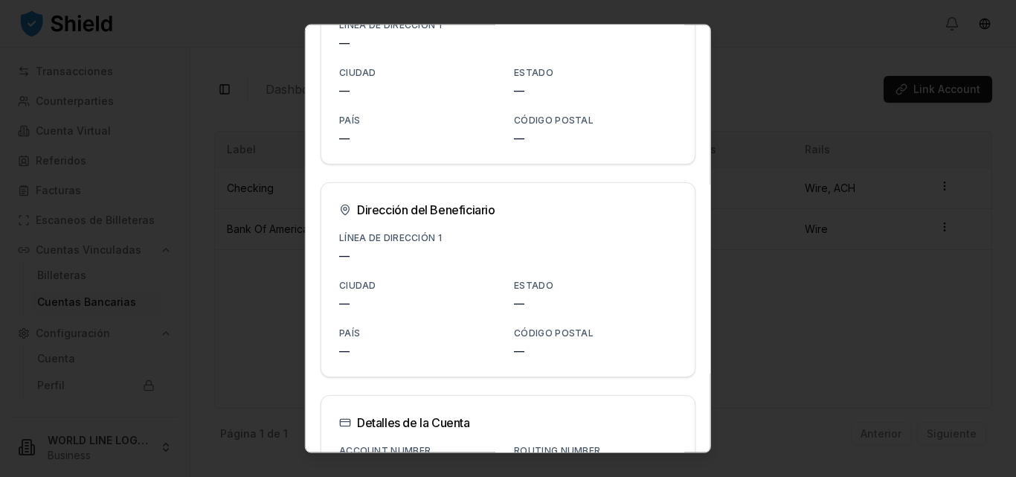
scroll to position [368, 0]
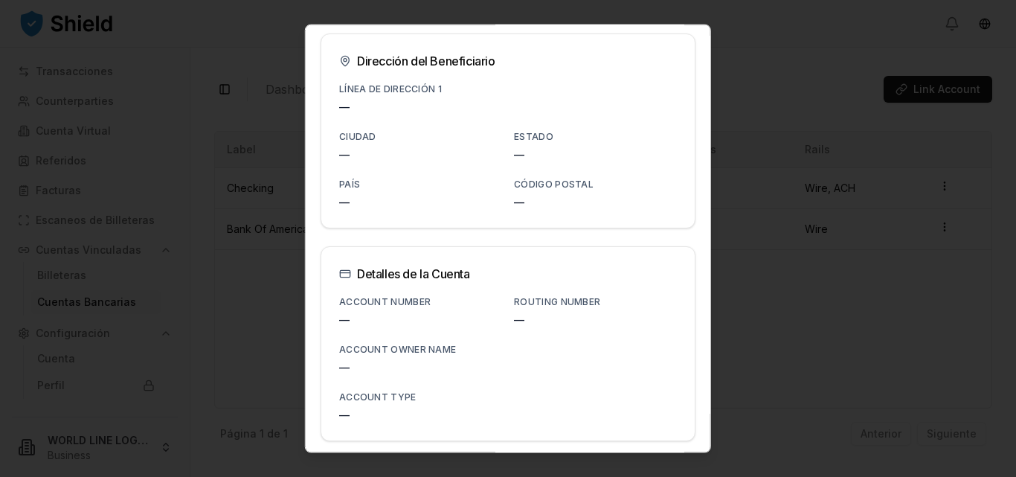
click at [747, 74] on div at bounding box center [508, 238] width 1016 height 477
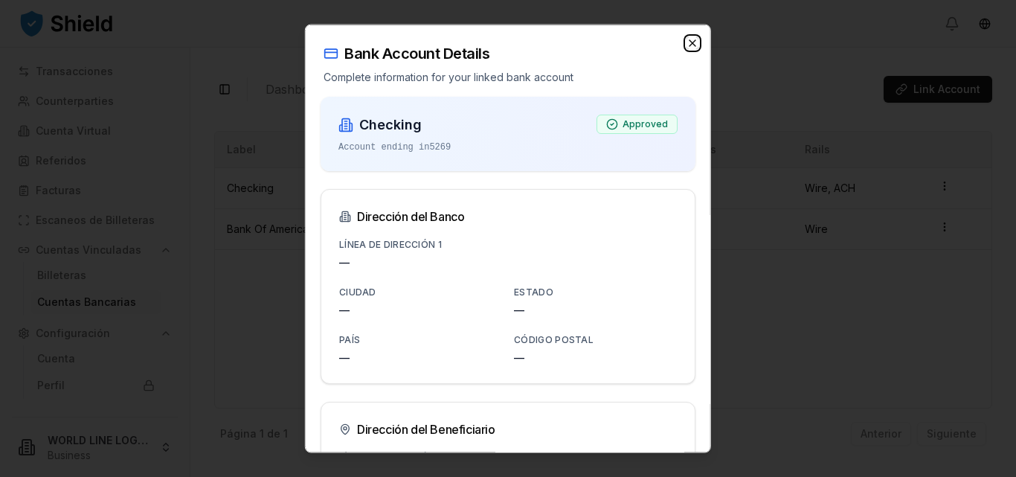
click at [686, 39] on icon "button" at bounding box center [692, 42] width 12 height 12
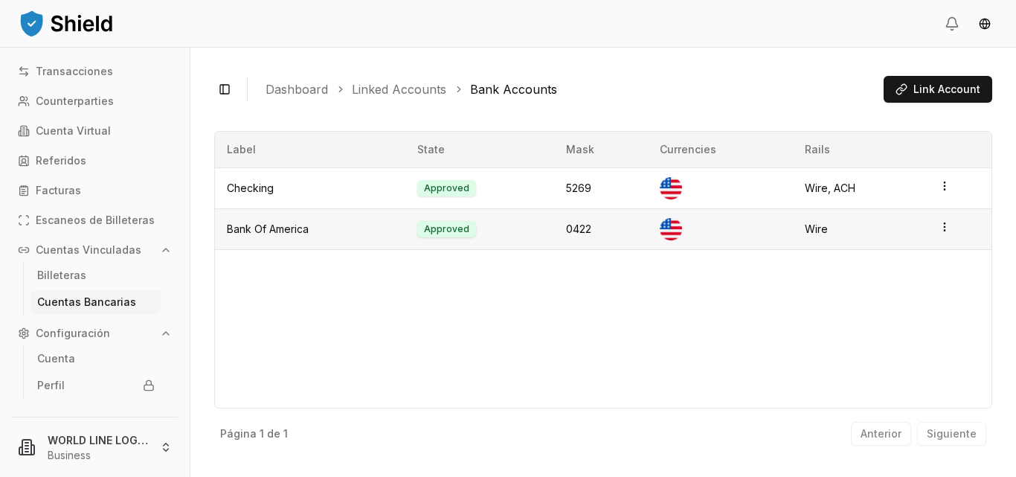
click at [939, 231] on html "Transacciones Counterparties Cuenta Virtual Referidos Facturas Escaneos de Bill…" at bounding box center [508, 238] width 1016 height 477
click at [942, 187] on icon "button" at bounding box center [945, 186] width 12 height 12
click at [753, 349] on div "Label State Mask Currencies Rails Checking Approved 5269 Wire, ACH Bank Of Amer…" at bounding box center [603, 269] width 778 height 277
click at [64, 132] on p "Cuenta Virtual" at bounding box center [73, 131] width 75 height 10
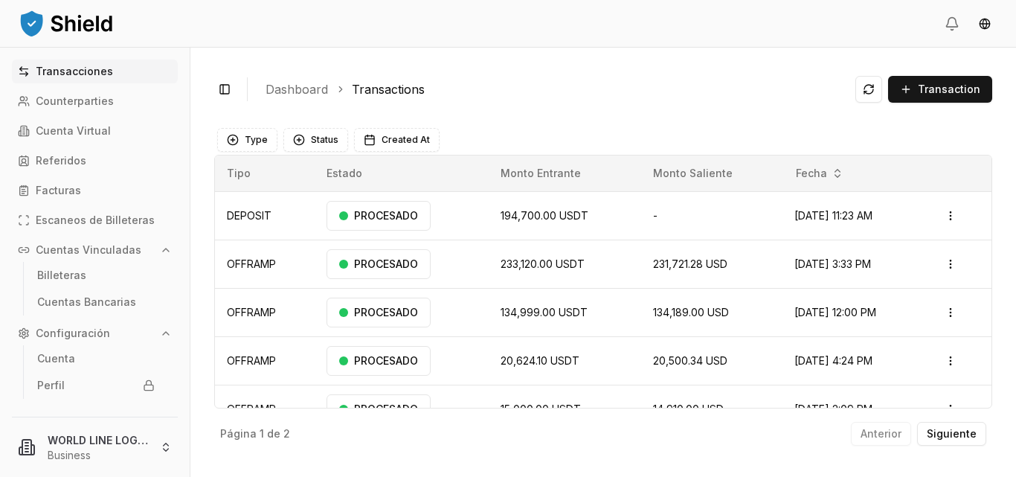
click at [939, 212] on html "Transacciones Counterparties Cuenta Virtual Referidos Facturas Escaneos de Bill…" at bounding box center [508, 238] width 1016 height 477
click at [897, 274] on p "Ver Detalles" at bounding box center [893, 274] width 54 height 9
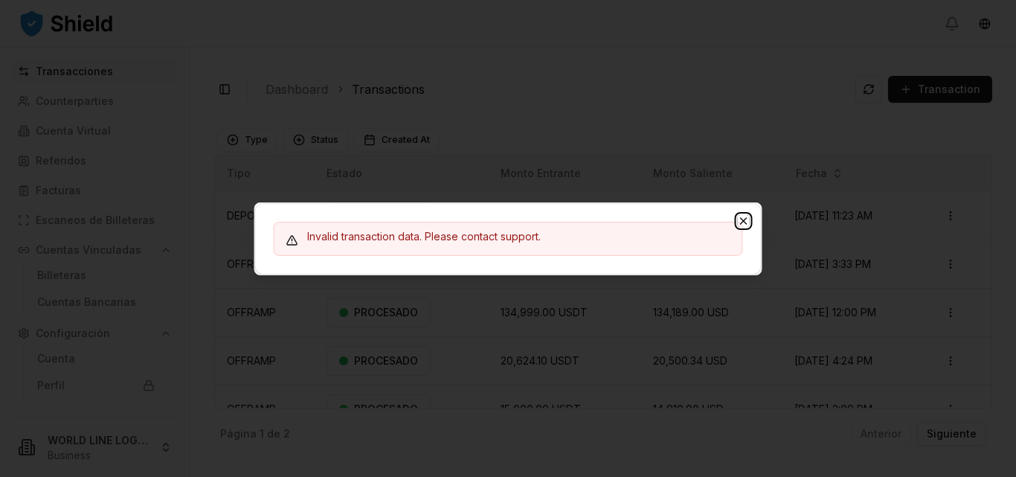
click at [744, 222] on icon "button" at bounding box center [744, 221] width 12 height 12
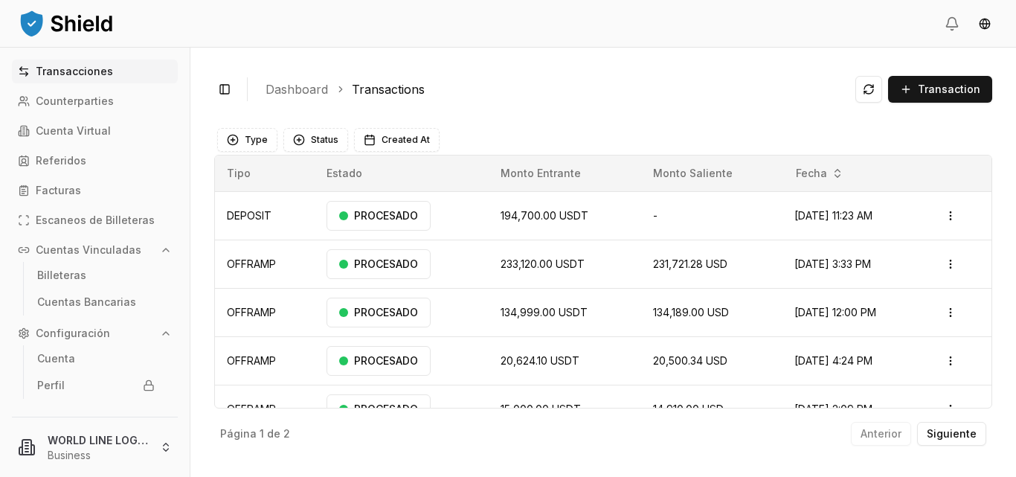
click at [109, 247] on p "Cuentas Vinculadas" at bounding box center [89, 250] width 106 height 10
click at [103, 306] on p "Cuentas Bancarias" at bounding box center [86, 302] width 99 height 10
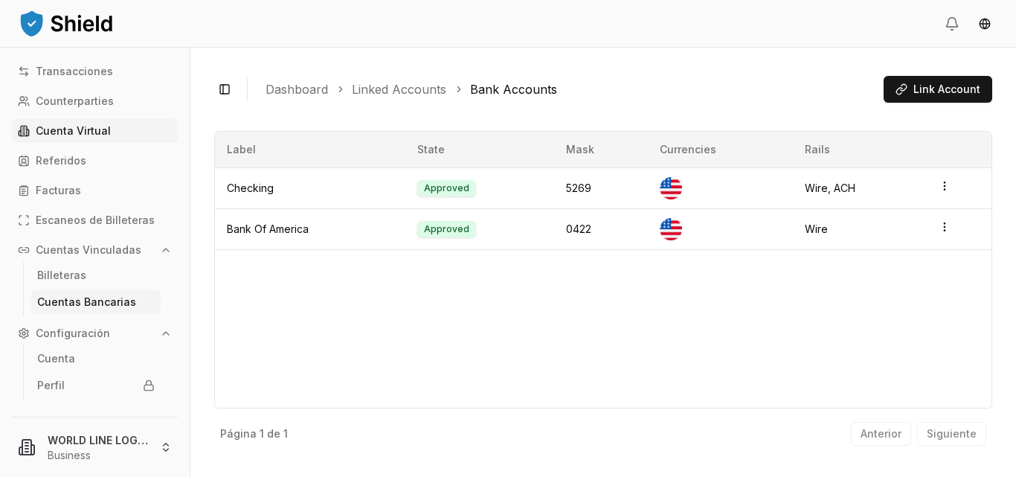
click at [77, 127] on p "Cuenta Virtual" at bounding box center [73, 131] width 75 height 10
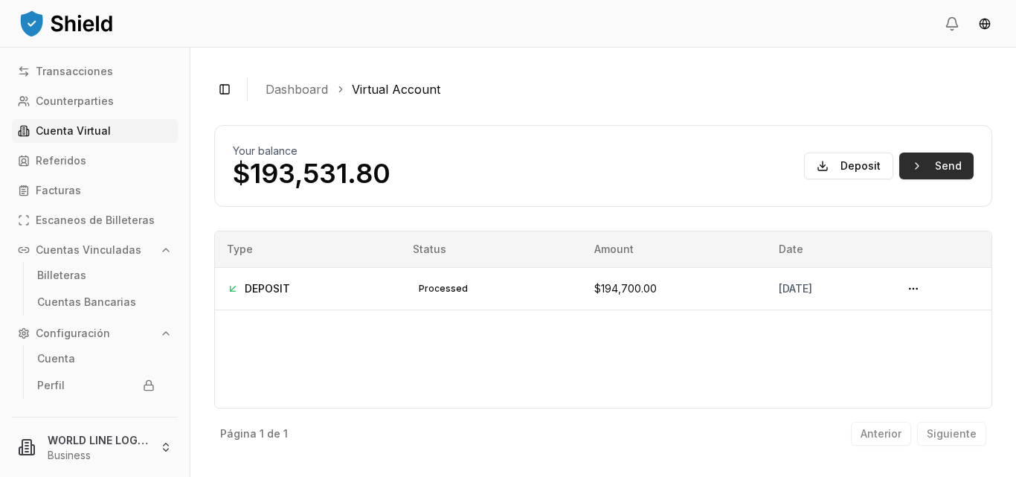
click at [918, 163] on button "Send" at bounding box center [936, 165] width 74 height 27
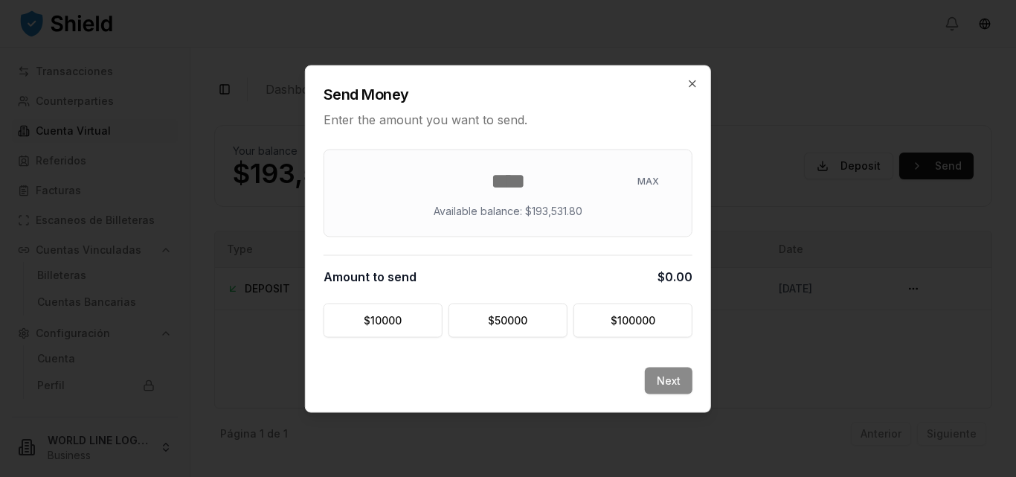
click at [819, 94] on div at bounding box center [508, 238] width 1016 height 477
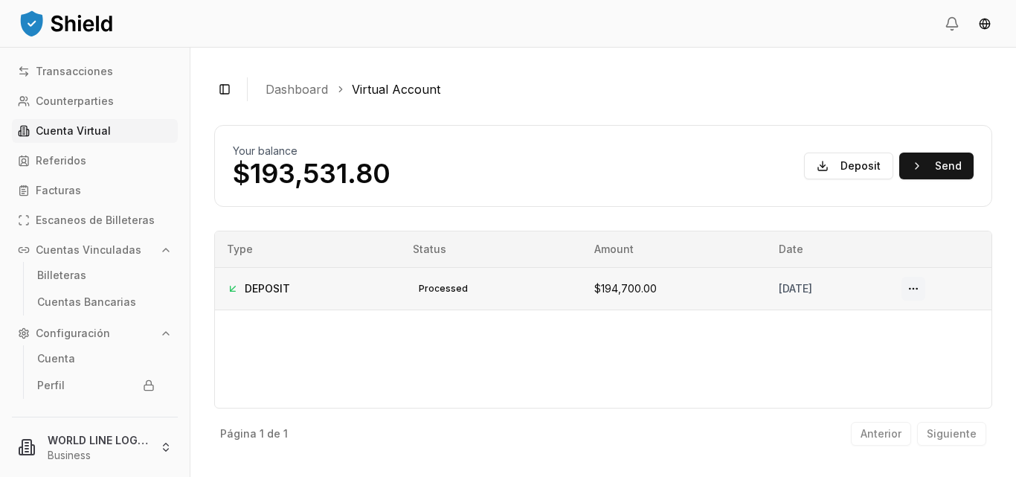
click at [923, 289] on button at bounding box center [913, 289] width 24 height 24
click at [925, 286] on button at bounding box center [913, 289] width 24 height 24
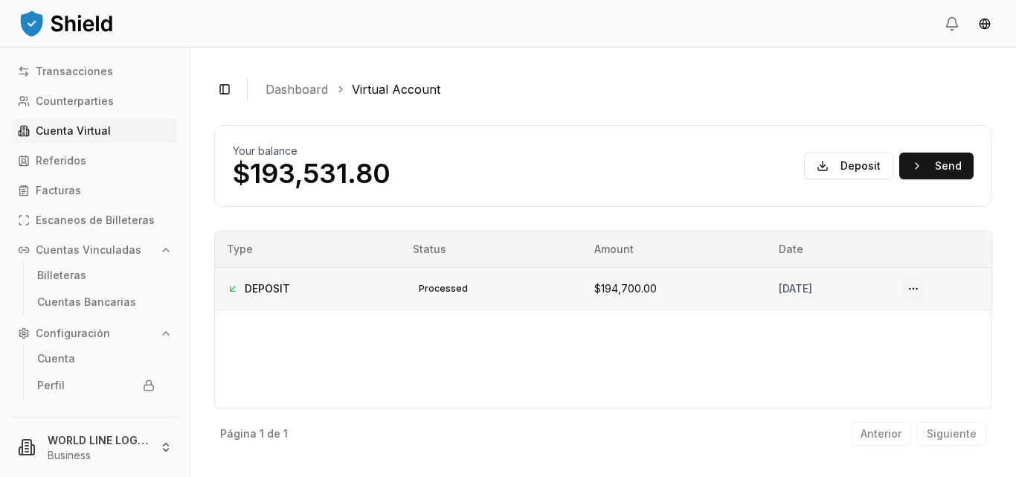
click at [925, 286] on button at bounding box center [913, 289] width 24 height 24
click at [935, 163] on button "Send" at bounding box center [936, 165] width 74 height 27
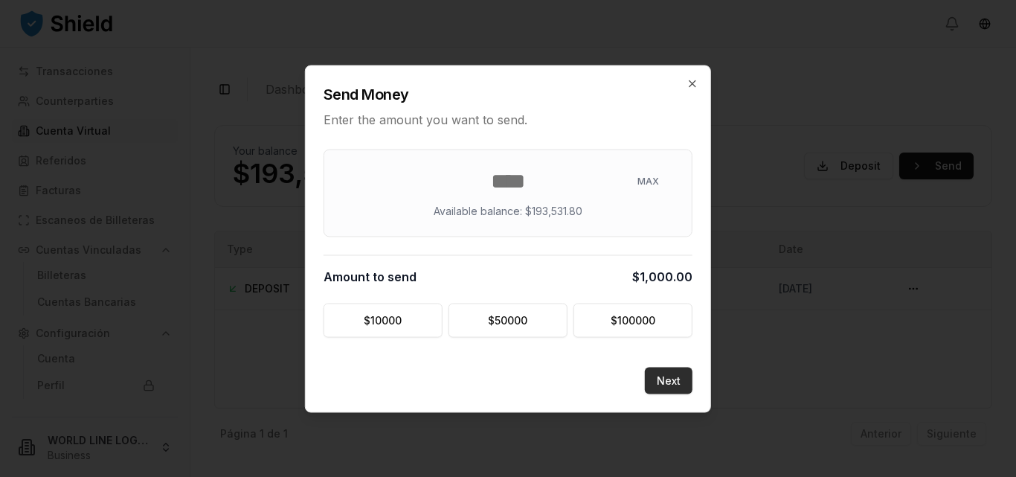
type input "****"
click at [665, 381] on button "Next" at bounding box center [669, 380] width 48 height 27
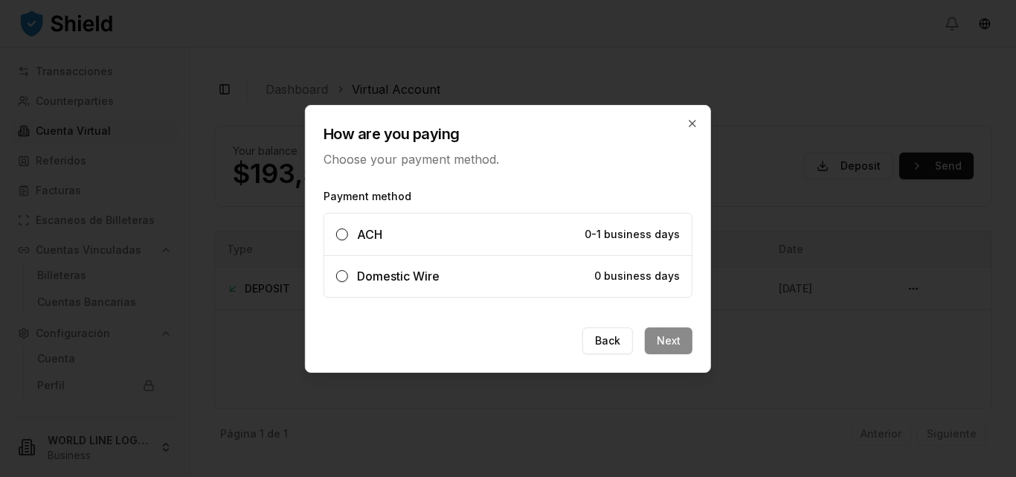
click at [340, 277] on button "Domestic Wire 0 business days" at bounding box center [342, 276] width 12 height 12
click at [679, 341] on button "Next" at bounding box center [669, 340] width 48 height 27
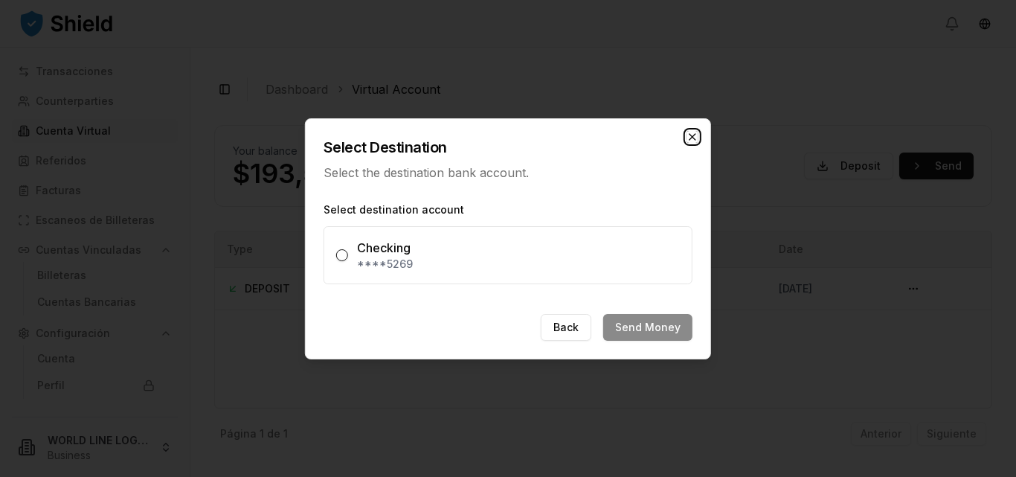
click at [693, 137] on icon "button" at bounding box center [692, 137] width 6 height 6
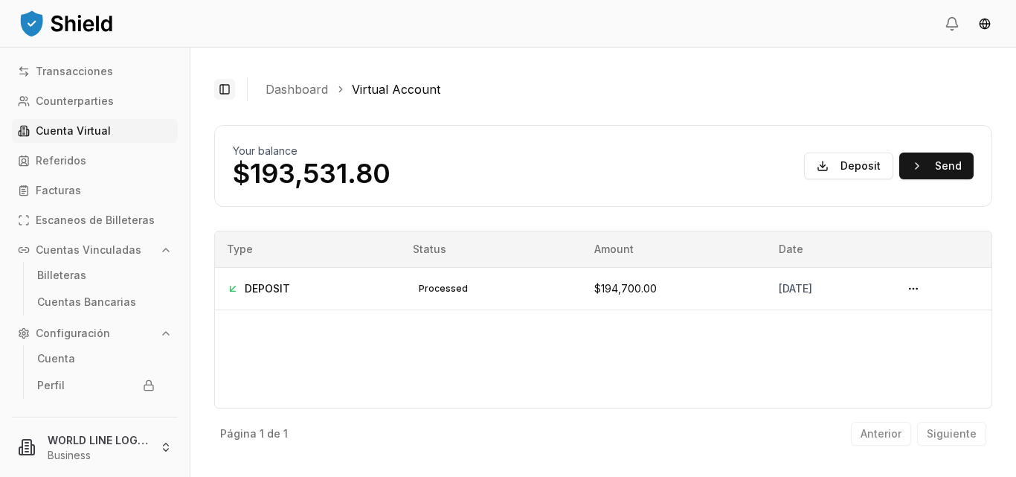
click at [223, 89] on button "Toggle Sidebar" at bounding box center [224, 89] width 21 height 21
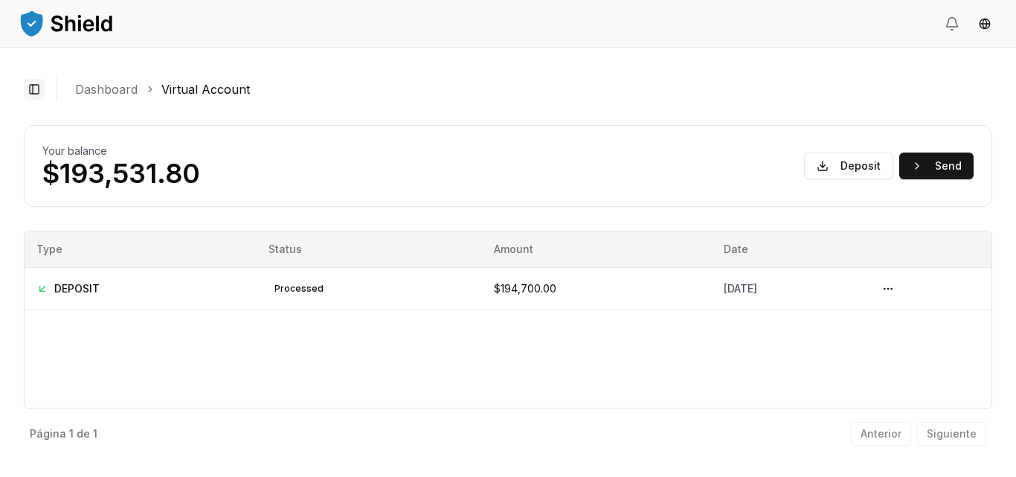
click at [30, 82] on button "Toggle Sidebar" at bounding box center [34, 89] width 21 height 21
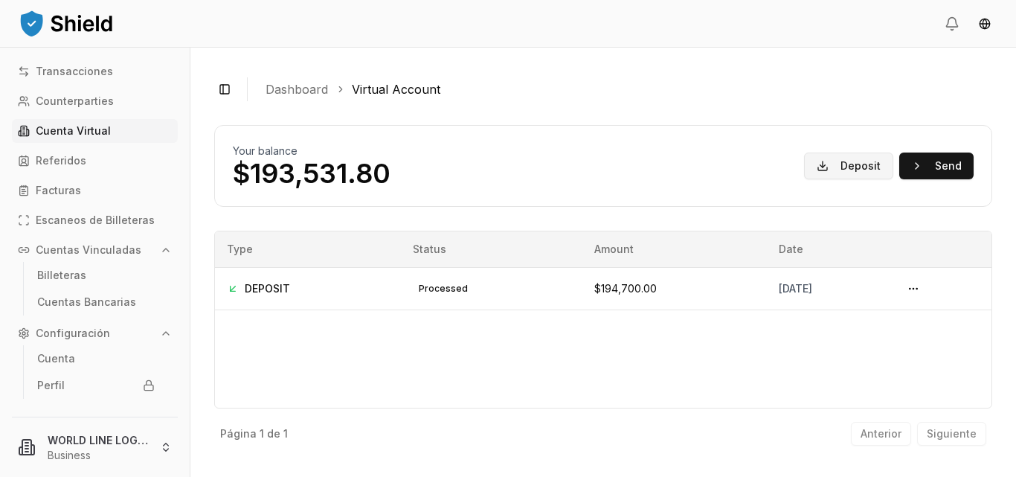
click at [862, 169] on button "Deposit" at bounding box center [848, 165] width 89 height 27
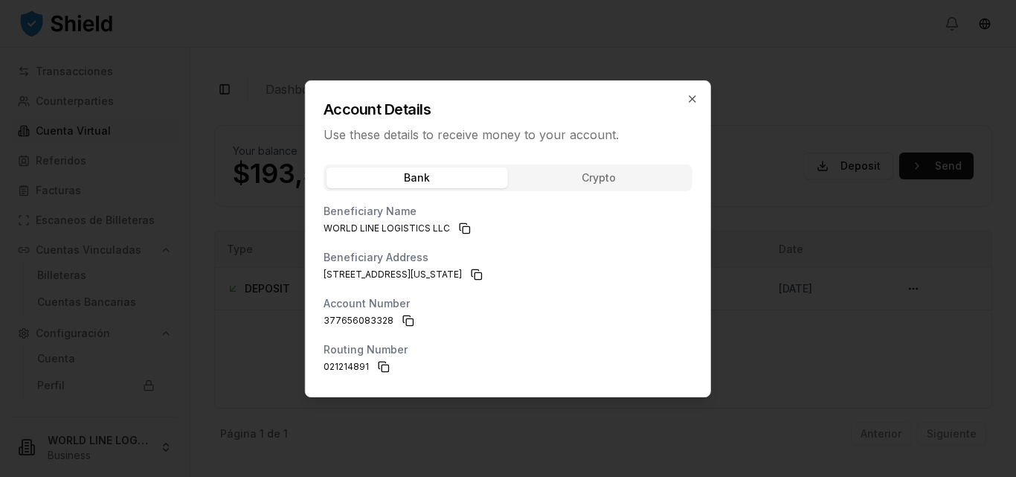
click at [840, 99] on div at bounding box center [508, 238] width 1016 height 477
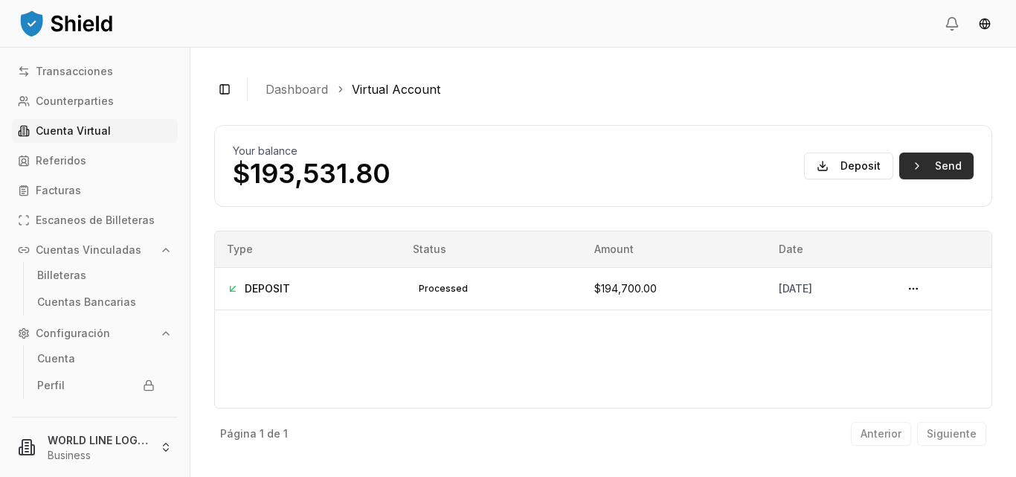
click at [927, 165] on button "Send" at bounding box center [936, 165] width 74 height 27
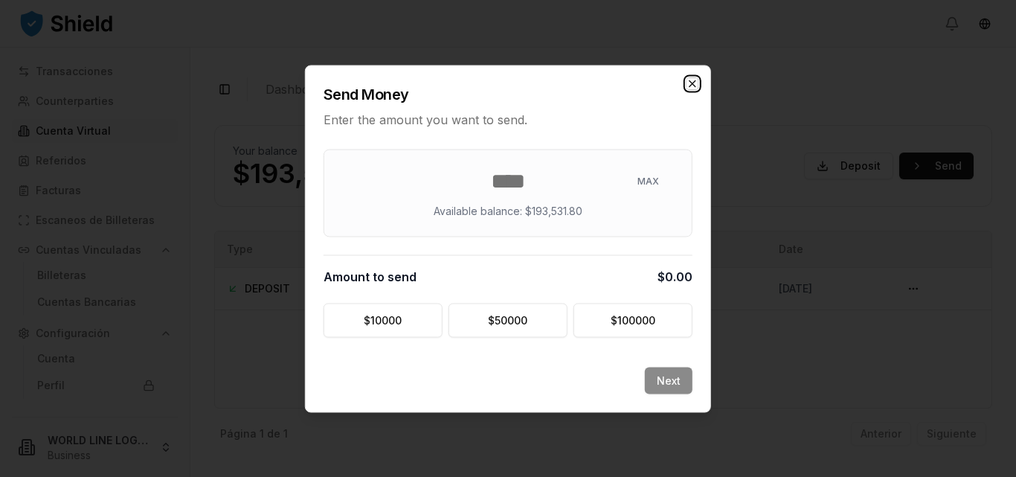
click at [692, 83] on icon "button" at bounding box center [692, 83] width 6 height 6
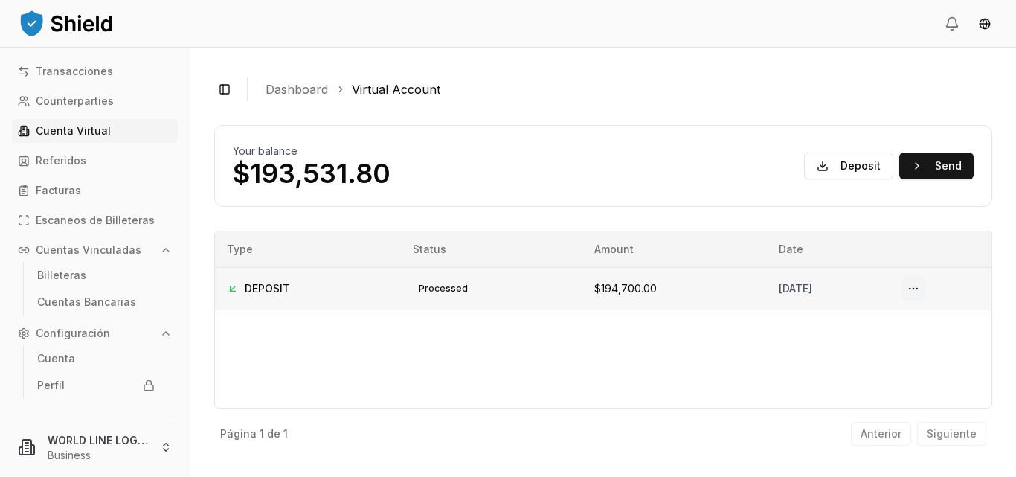
click at [924, 286] on button at bounding box center [913, 289] width 24 height 24
click at [923, 291] on button at bounding box center [913, 289] width 24 height 24
click at [101, 303] on p "Cuentas Bancarias" at bounding box center [86, 302] width 99 height 10
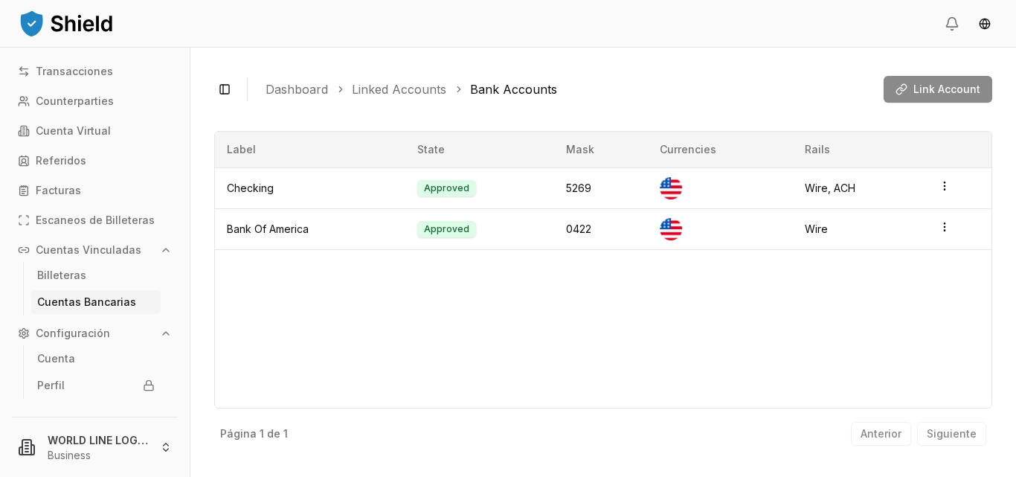
click at [108, 303] on p "Cuentas Bancarias" at bounding box center [86, 302] width 99 height 10
click at [924, 83] on span "Link Account" at bounding box center [946, 89] width 67 height 15
click at [928, 86] on span "Link Account" at bounding box center [946, 89] width 67 height 15
click at [91, 126] on p "Cuenta Virtual" at bounding box center [73, 131] width 75 height 10
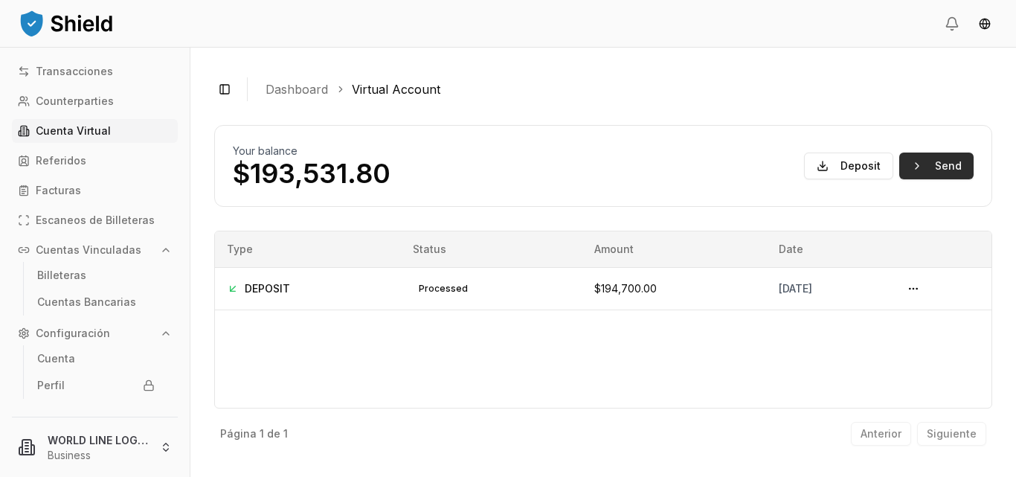
click at [930, 163] on button "Send" at bounding box center [936, 165] width 74 height 27
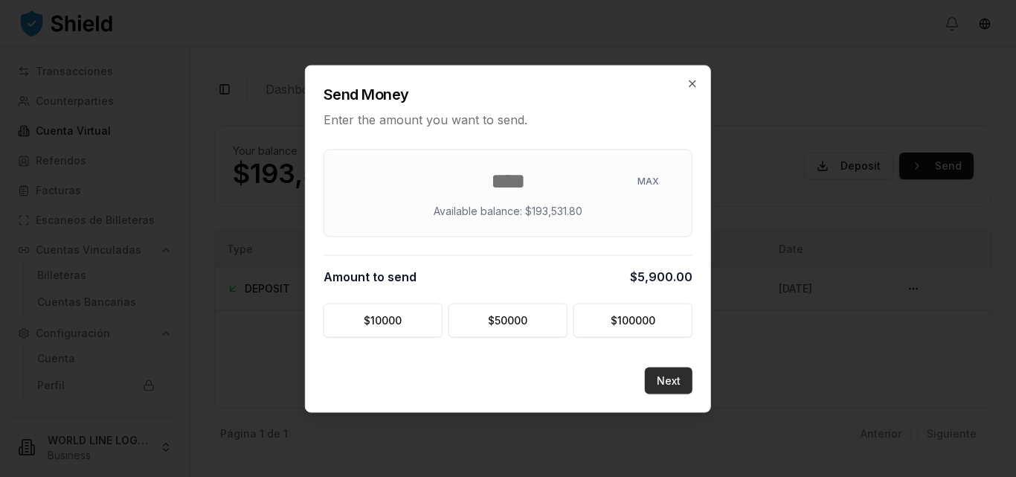
type input "****"
click at [675, 384] on button "Next" at bounding box center [669, 380] width 48 height 27
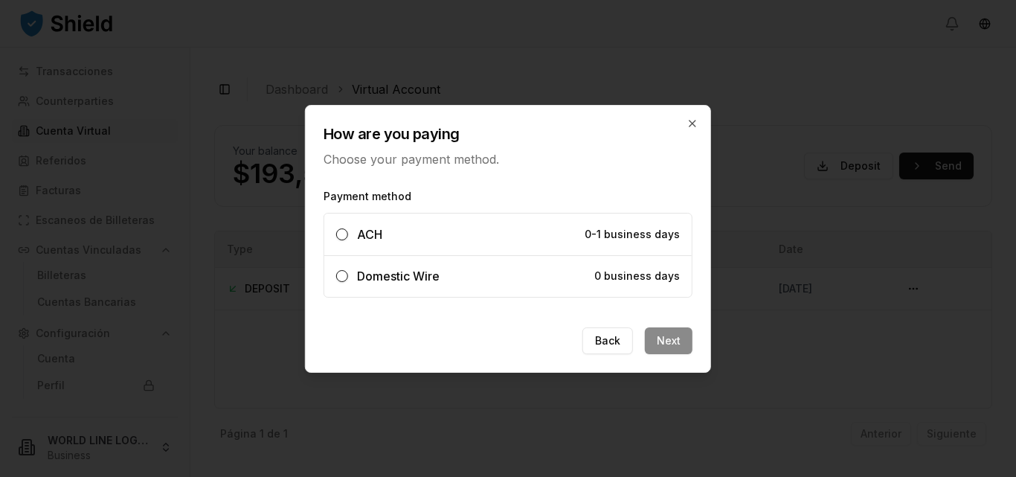
click at [430, 271] on span "Domestic Wire" at bounding box center [398, 275] width 83 height 15
click at [348, 271] on button "Domestic Wire 0 business days" at bounding box center [342, 276] width 12 height 12
click at [677, 345] on button "Next" at bounding box center [669, 340] width 48 height 27
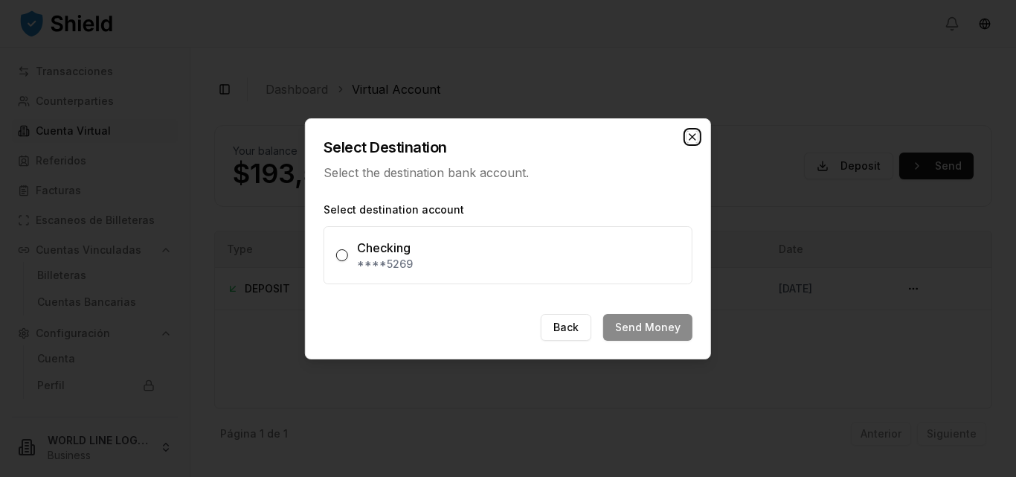
click at [695, 137] on icon "button" at bounding box center [692, 137] width 12 height 12
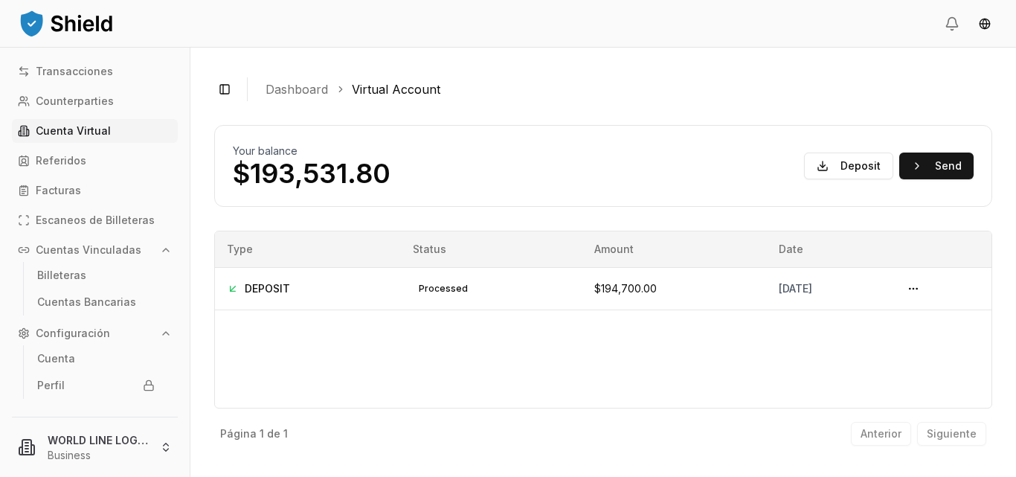
click at [695, 137] on div "Your balance $193,531.80 Deposit Send" at bounding box center [603, 166] width 778 height 82
click at [112, 250] on p "Cuentas Vinculadas" at bounding box center [89, 250] width 106 height 10
click at [102, 306] on p "Cuentas Bancarias" at bounding box center [86, 302] width 99 height 10
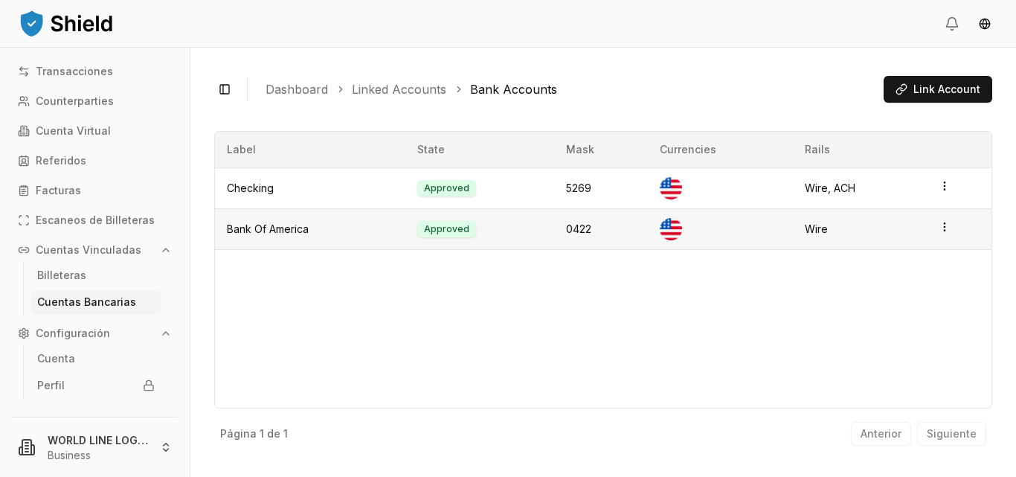
click at [942, 225] on html "Transacciones Counterparties Cuenta Virtual Referidos Facturas Escaneos de Bill…" at bounding box center [508, 238] width 1016 height 477
click at [926, 273] on div "Label State Mask Currencies Rails Checking Approved 5269 Wire, ACH Bank Of Amer…" at bounding box center [603, 269] width 778 height 277
click at [944, 190] on icon "button" at bounding box center [945, 186] width 12 height 12
click at [918, 274] on div "Label State Mask Currencies Rails Checking Approved 5269 Wire, ACH Bank Of Amer…" at bounding box center [603, 269] width 778 height 277
click at [942, 228] on html "Transacciones Counterparties Cuenta Virtual Referidos Facturas Escaneos de Bill…" at bounding box center [508, 238] width 1016 height 477
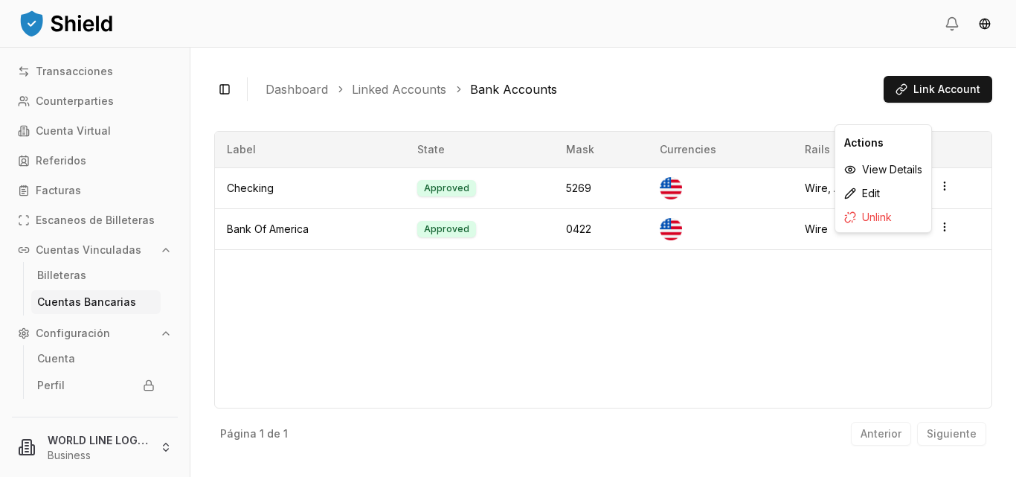
click at [922, 274] on div "Label State Mask Currencies Rails Checking Approved 5269 Wire, ACH Bank Of Amer…" at bounding box center [603, 269] width 778 height 277
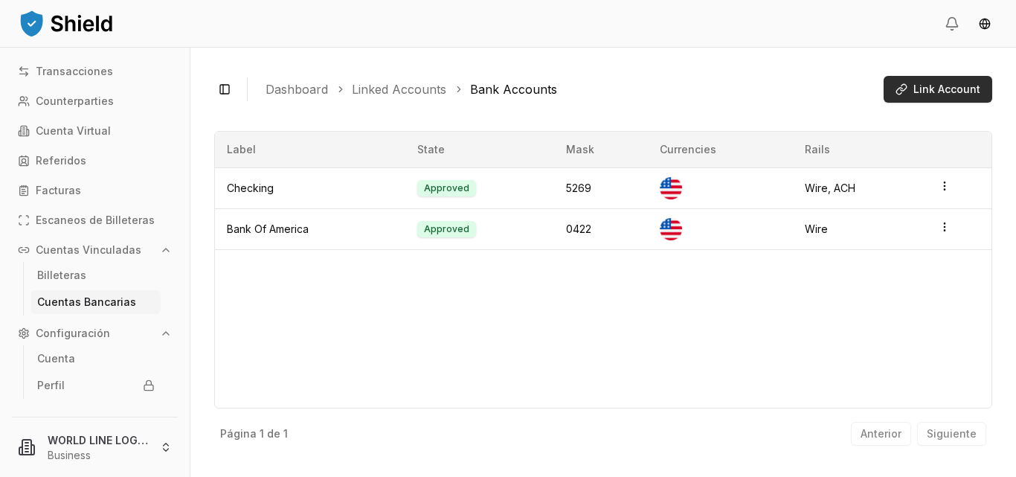
click at [924, 91] on span "Link Account" at bounding box center [946, 89] width 67 height 15
click at [100, 134] on p "Cuenta Virtual" at bounding box center [73, 131] width 75 height 10
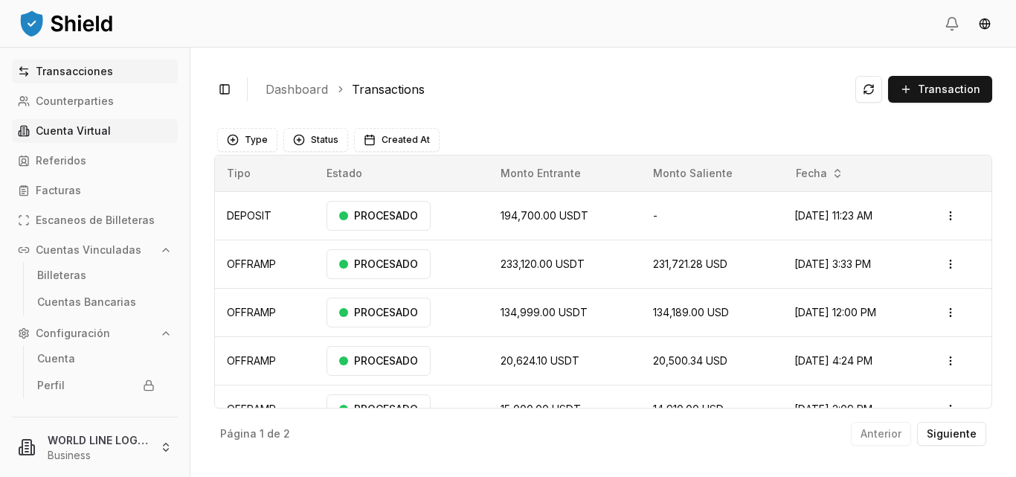
click at [83, 132] on p "Cuenta Virtual" at bounding box center [73, 131] width 75 height 10
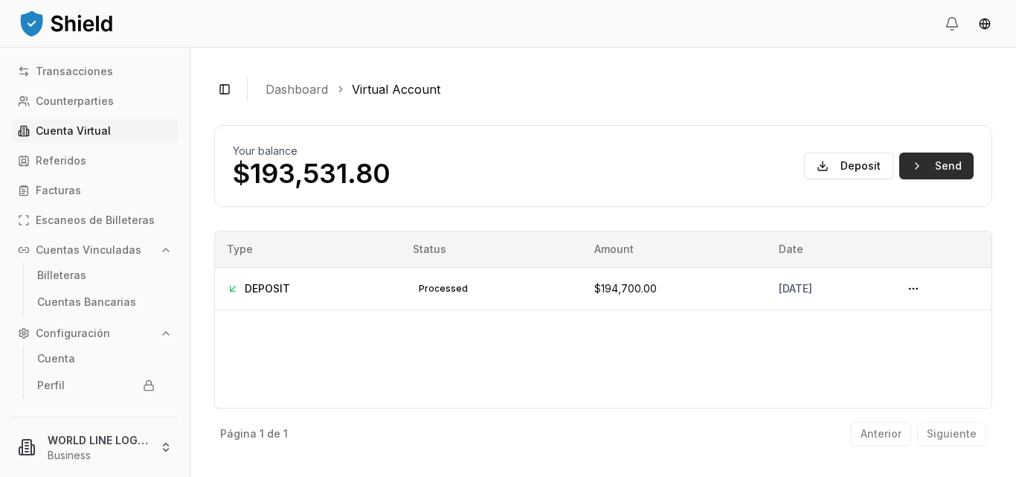
click at [942, 167] on button "Send" at bounding box center [936, 165] width 74 height 27
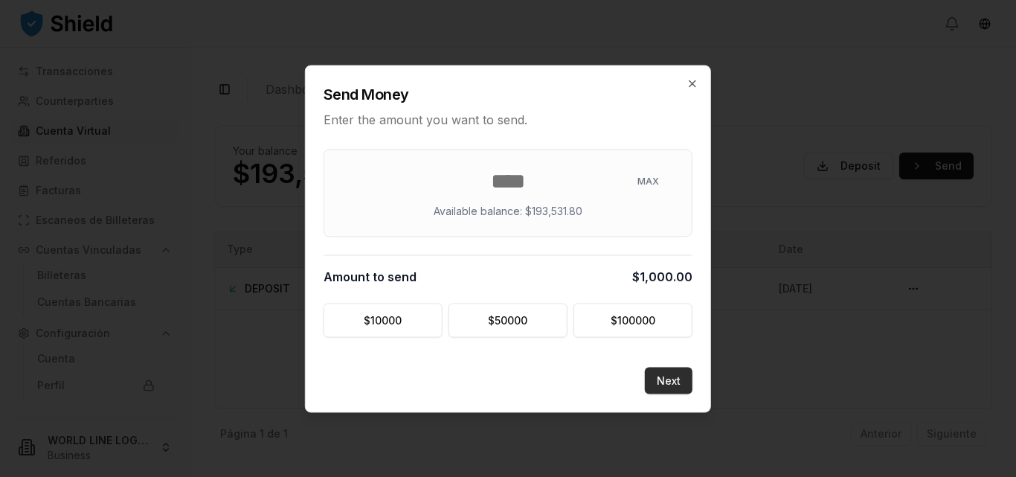
type input "****"
click at [663, 380] on button "Next" at bounding box center [669, 380] width 48 height 27
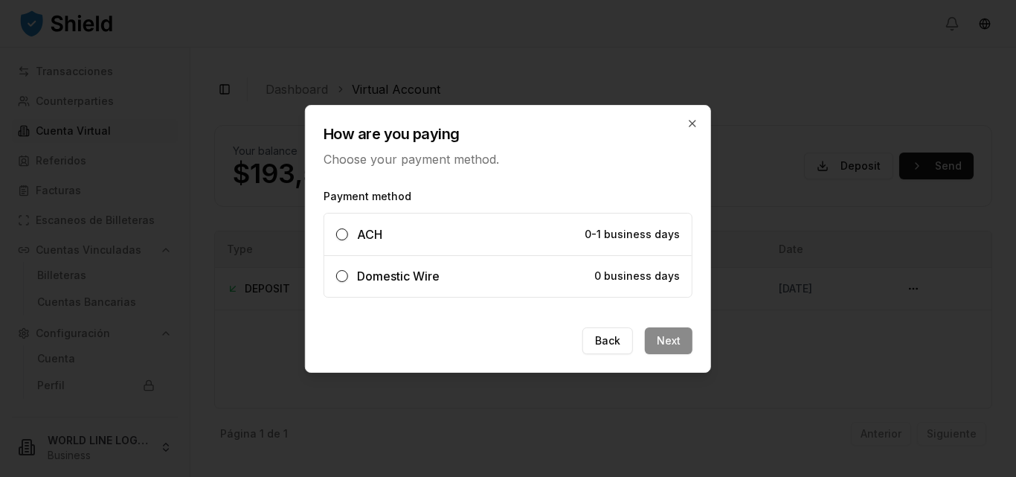
click at [624, 228] on span "0-1 business days" at bounding box center [632, 234] width 95 height 13
click at [348, 228] on button "ACH 0-1 business days" at bounding box center [342, 234] width 12 height 12
click at [673, 335] on button "Next" at bounding box center [669, 340] width 48 height 27
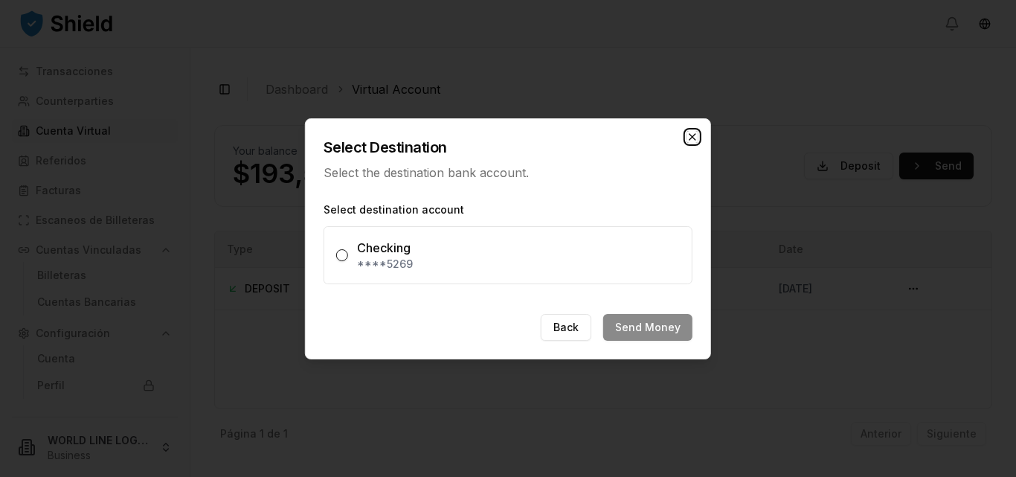
click at [692, 140] on icon "button" at bounding box center [692, 137] width 12 height 12
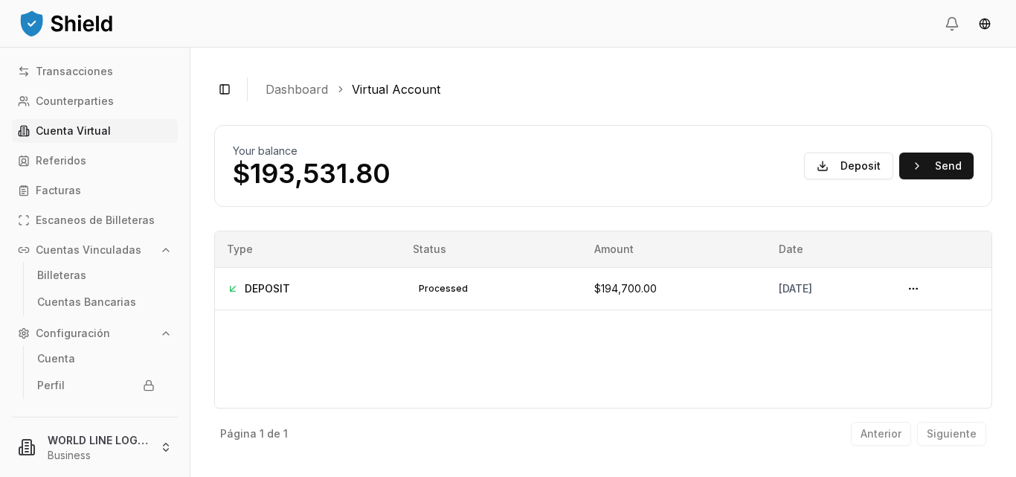
click at [460, 257] on th "Status" at bounding box center [491, 249] width 181 height 36
click at [492, 365] on div "Type Status Amount Date DEPOSIT processed $194,700.00 [DATE]" at bounding box center [603, 320] width 778 height 178
click at [925, 291] on button at bounding box center [913, 289] width 24 height 24
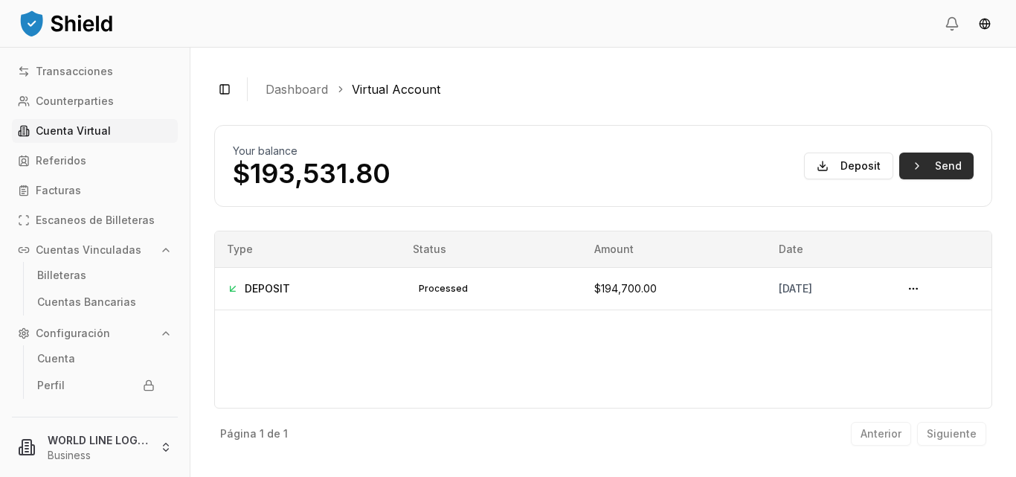
click at [940, 164] on button "Send" at bounding box center [936, 165] width 74 height 27
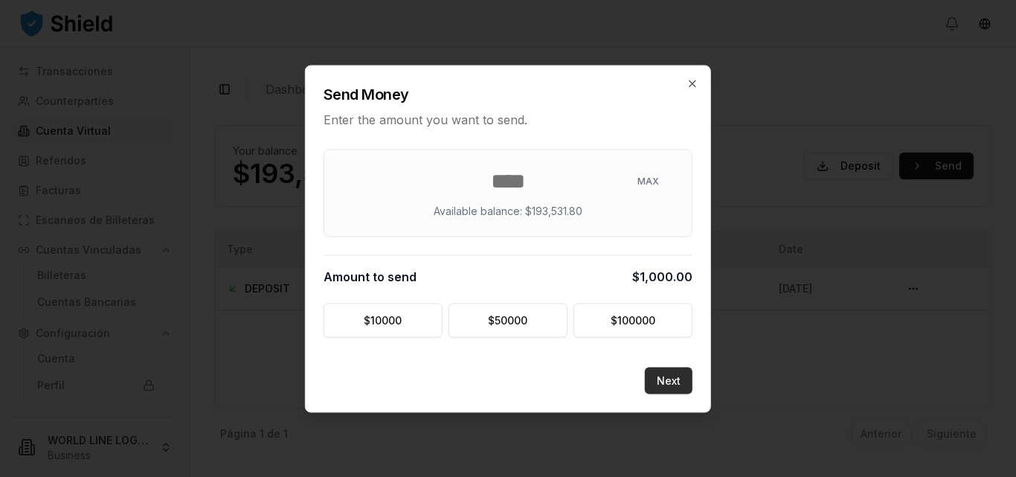
type input "****"
click at [666, 375] on button "Next" at bounding box center [669, 380] width 48 height 27
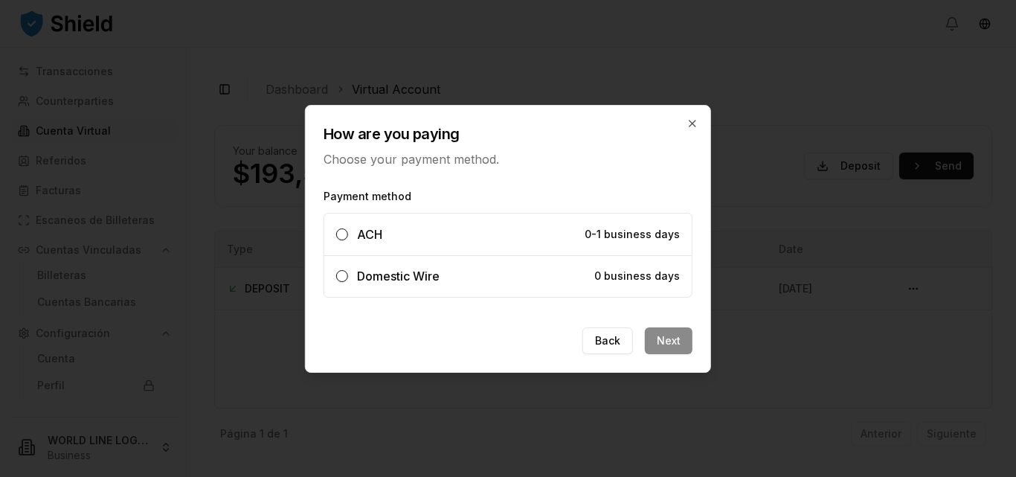
click at [541, 280] on label "Domestic Wire 0 business days" at bounding box center [507, 276] width 367 height 42
click at [348, 280] on button "Domestic Wire 0 business days" at bounding box center [342, 276] width 12 height 12
click at [679, 344] on button "Next" at bounding box center [669, 340] width 48 height 27
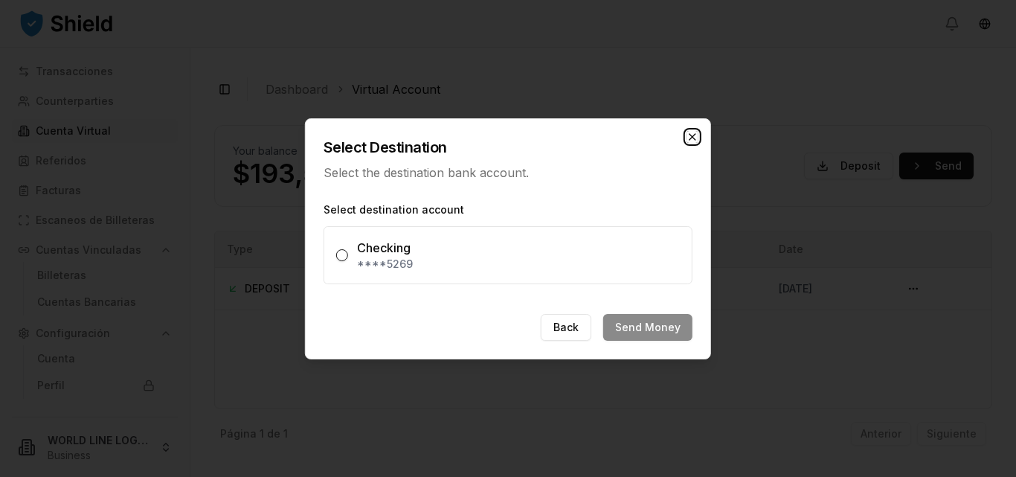
click at [692, 135] on icon "button" at bounding box center [692, 137] width 6 height 6
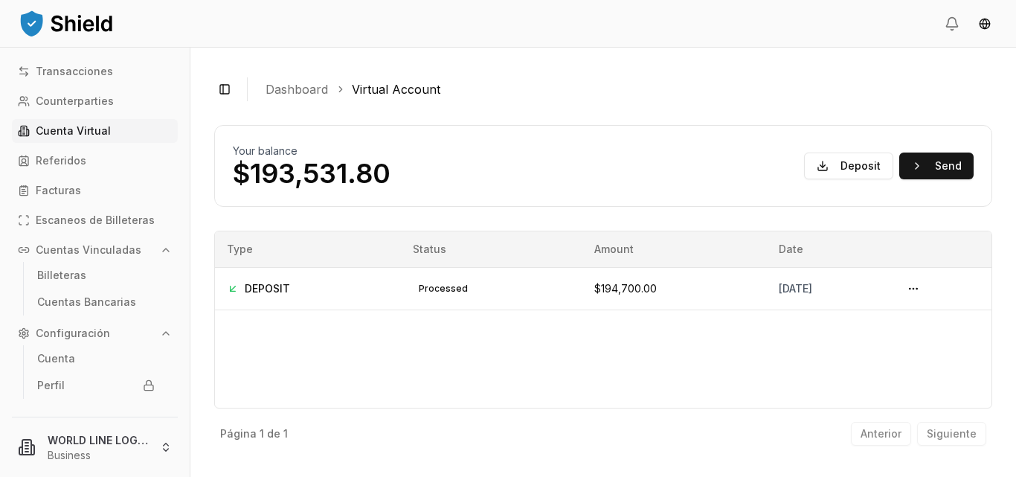
click at [205, 66] on div "Toggle Sidebar Dashboard Virtual Account Your balance $193,531.80 Deposit Send …" at bounding box center [602, 262] width 825 height 429
click at [1002, 173] on div "Toggle Sidebar Dashboard Virtual Account Your balance $193,531.80 Deposit Send …" at bounding box center [602, 262] width 825 height 429
click at [1005, 182] on div "Toggle Sidebar Dashboard Virtual Account Your balance $193,531.80 Deposit Send …" at bounding box center [602, 262] width 825 height 429
click at [276, 40] on header at bounding box center [508, 24] width 1016 height 48
click at [90, 72] on p "Transacciones" at bounding box center [74, 71] width 77 height 10
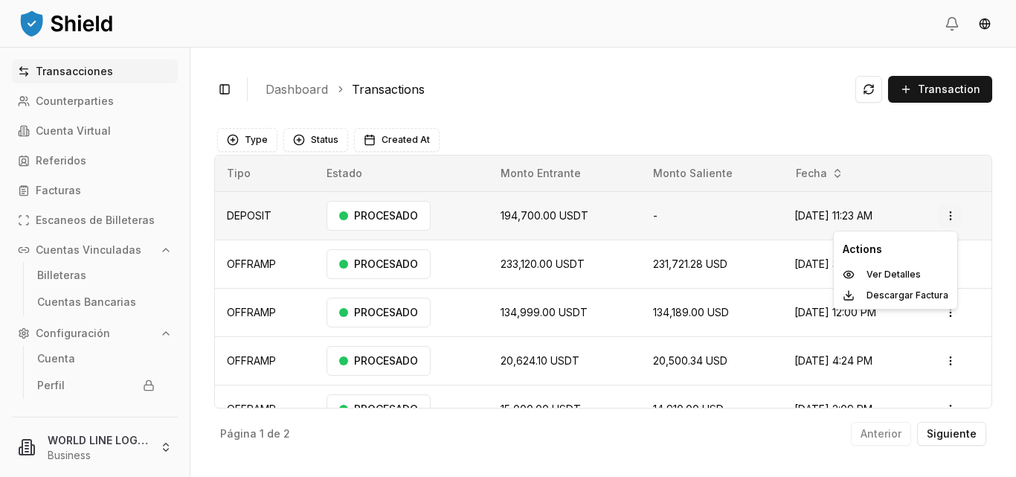
click at [950, 215] on html "Transacciones Counterparties Cuenta Virtual Referidos Facturas Escaneos de Bill…" at bounding box center [508, 238] width 1016 height 477
click at [910, 272] on p "Ver Detalles" at bounding box center [893, 274] width 54 height 9
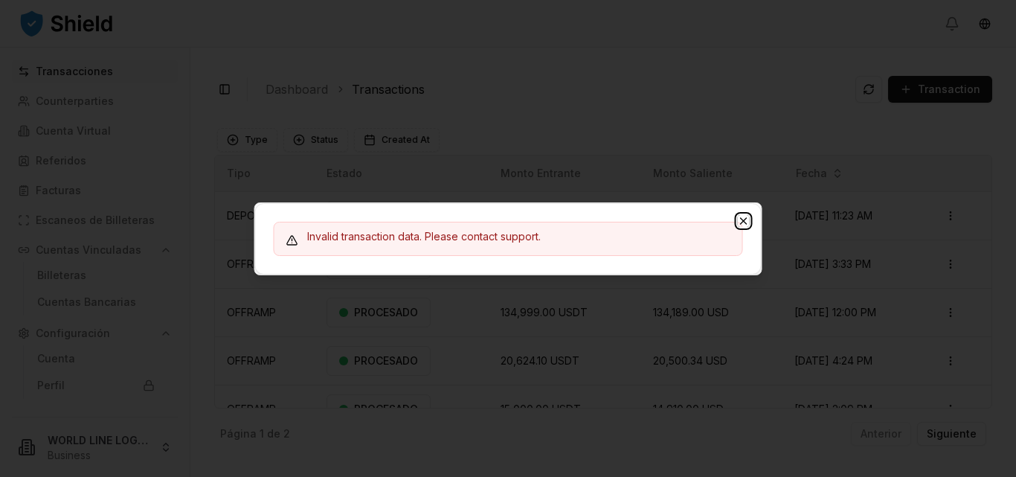
click at [743, 219] on icon "button" at bounding box center [744, 221] width 12 height 12
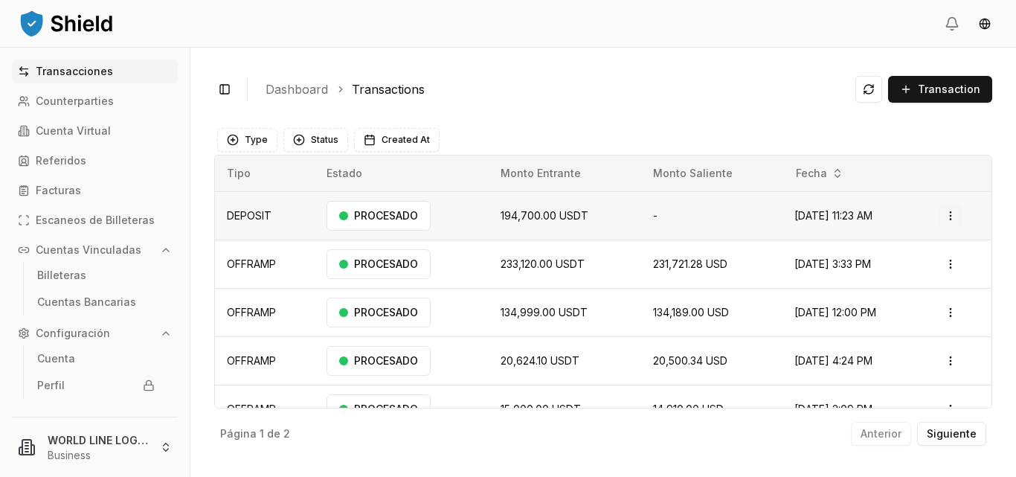
click at [944, 216] on html "Transacciones Counterparties Cuenta Virtual Referidos Facturas Escaneos de Bill…" at bounding box center [508, 238] width 1016 height 477
click at [688, 88] on html "Transacciones Counterparties Cuenta Virtual Referidos Facturas Escaneos de Bill…" at bounding box center [508, 238] width 1016 height 477
click at [68, 135] on p "Cuenta Virtual" at bounding box center [73, 131] width 75 height 10
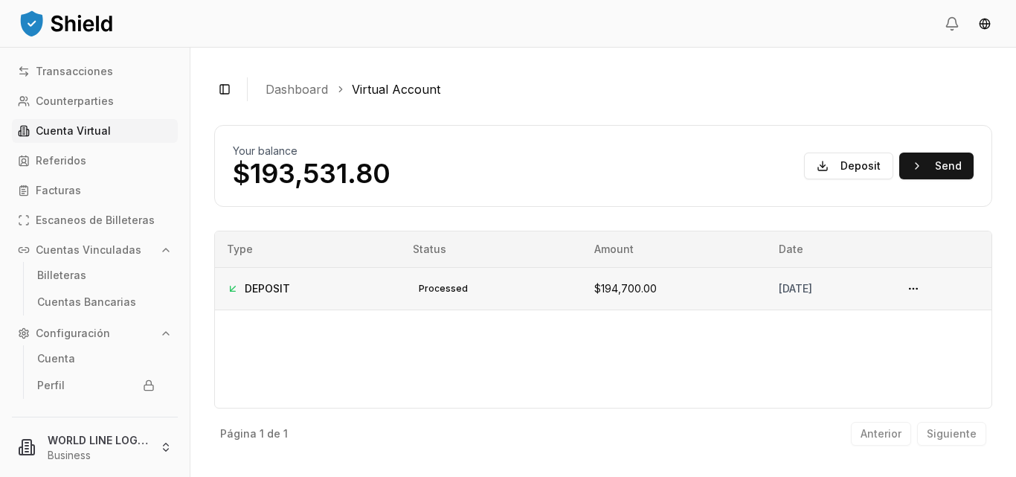
click at [222, 294] on td "DEPOSIT" at bounding box center [308, 288] width 186 height 42
click at [922, 289] on button at bounding box center [913, 289] width 24 height 24
click at [936, 167] on button "Send" at bounding box center [936, 165] width 74 height 27
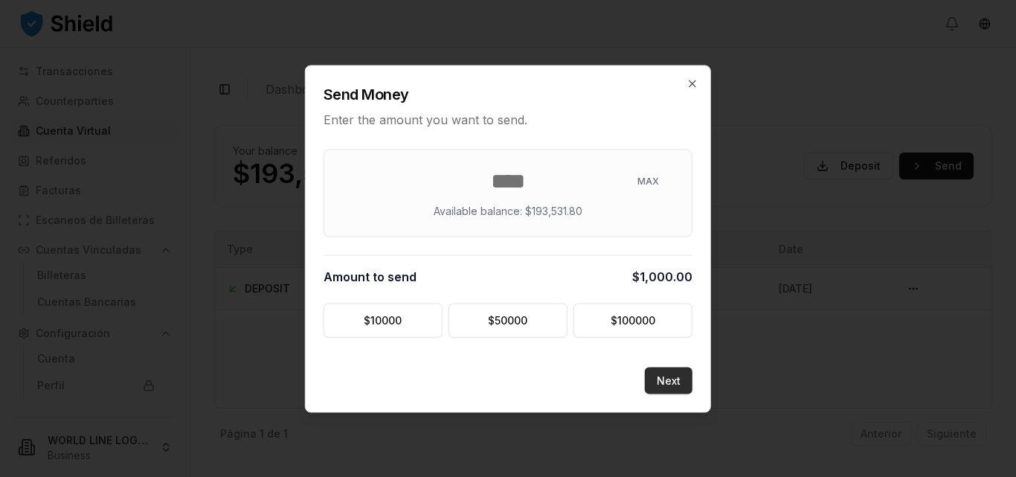
type input "****"
click at [667, 382] on button "Next" at bounding box center [669, 380] width 48 height 27
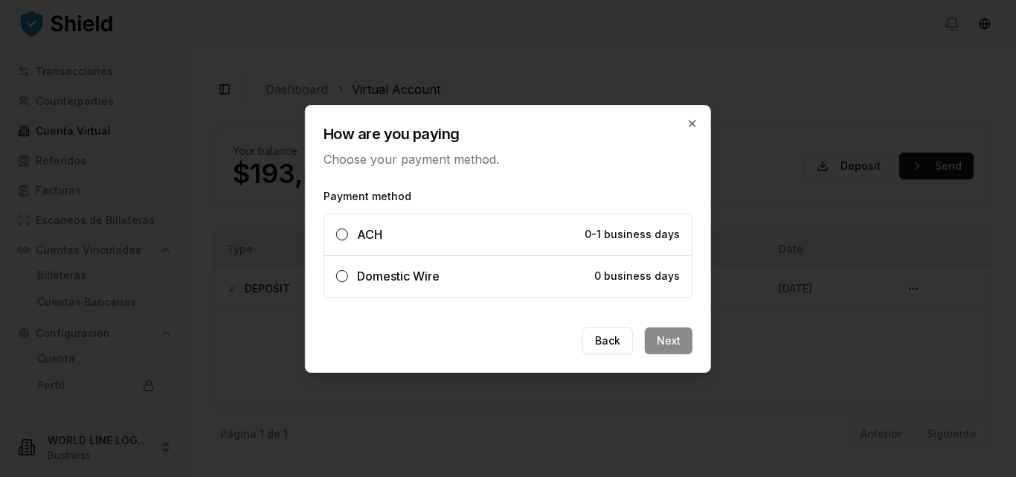
click at [622, 283] on label "Domestic Wire 0 business days" at bounding box center [507, 276] width 367 height 42
click at [348, 282] on button "Domestic Wire 0 business days" at bounding box center [342, 276] width 12 height 12
click at [680, 336] on button "Next" at bounding box center [669, 340] width 48 height 27
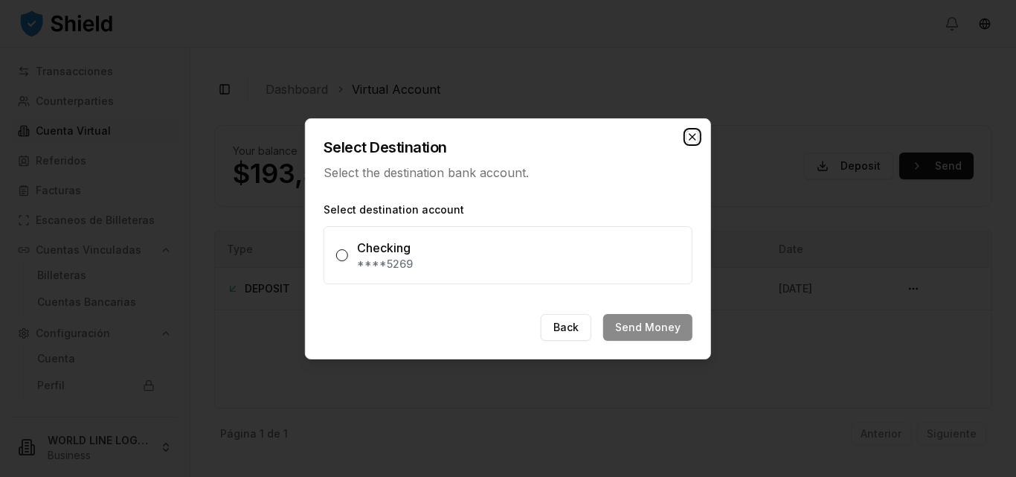
click at [692, 135] on icon "button" at bounding box center [692, 137] width 6 height 6
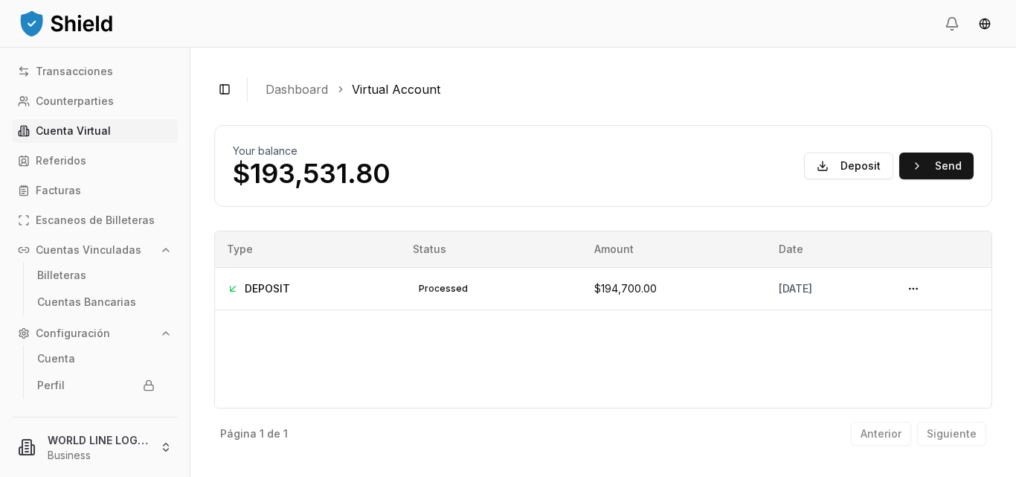
click at [692, 135] on div "Your balance $193,531.80 Deposit Send" at bounding box center [603, 166] width 778 height 82
